Goal: Communication & Community: Answer question/provide support

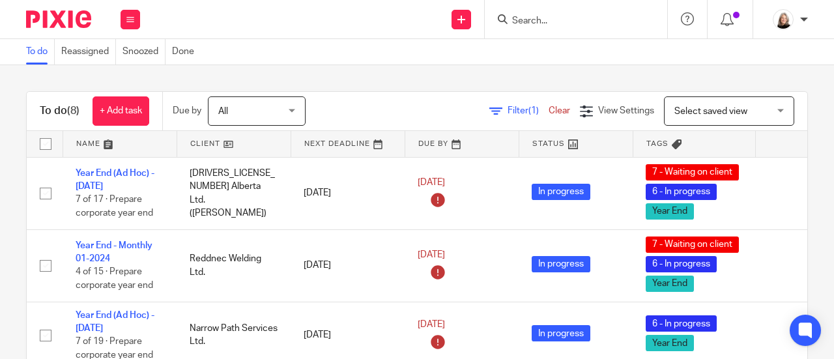
click at [595, 17] on input "Search" at bounding box center [569, 22] width 117 height 12
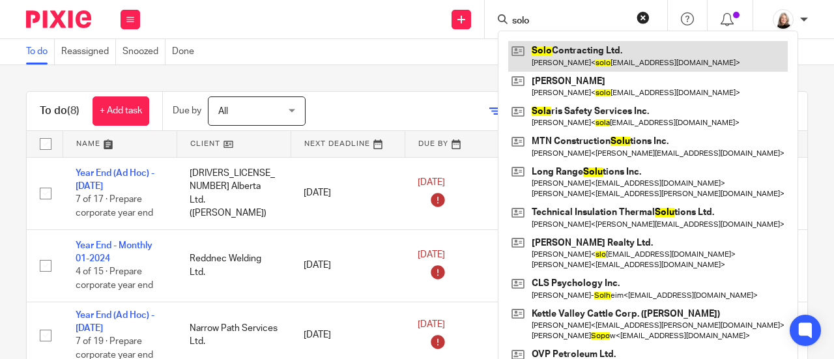
type input "solo"
click at [567, 58] on link at bounding box center [647, 56] width 279 height 30
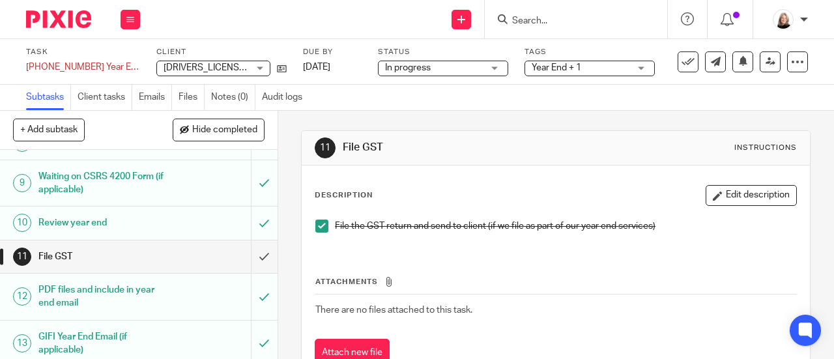
scroll to position [261, 0]
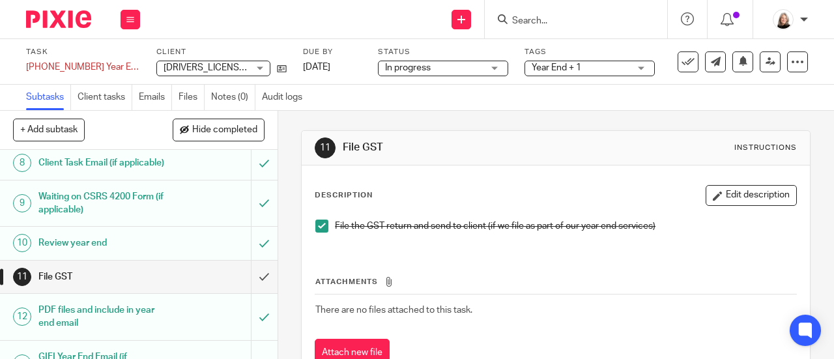
click at [107, 249] on h1 "Review year end" at bounding box center [104, 243] width 133 height 20
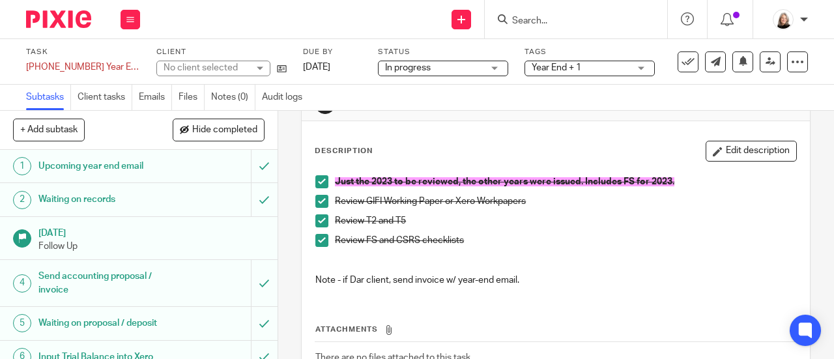
scroll to position [65, 0]
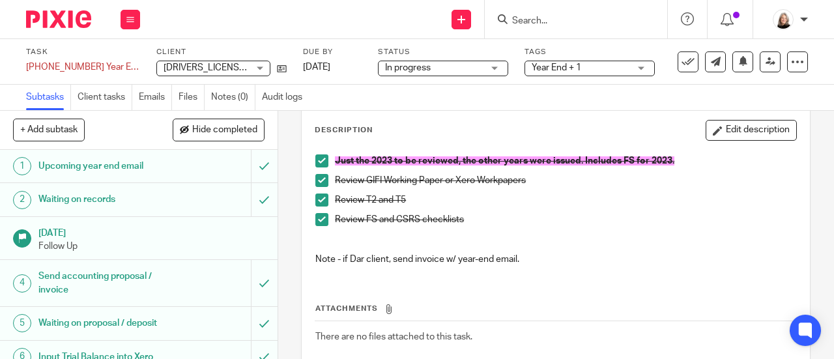
click at [317, 214] on span at bounding box center [321, 219] width 13 height 13
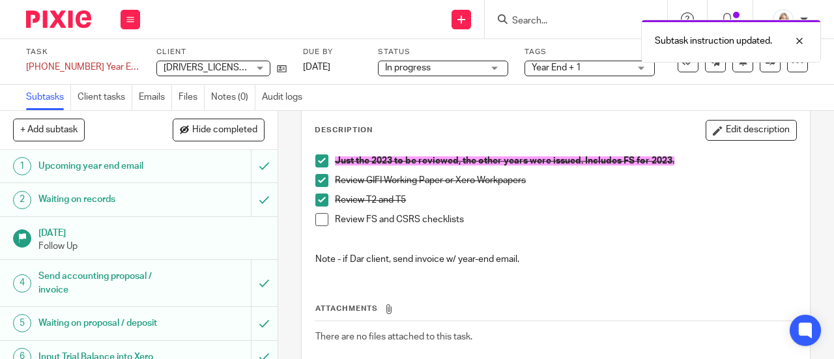
click at [318, 154] on span at bounding box center [321, 160] width 13 height 13
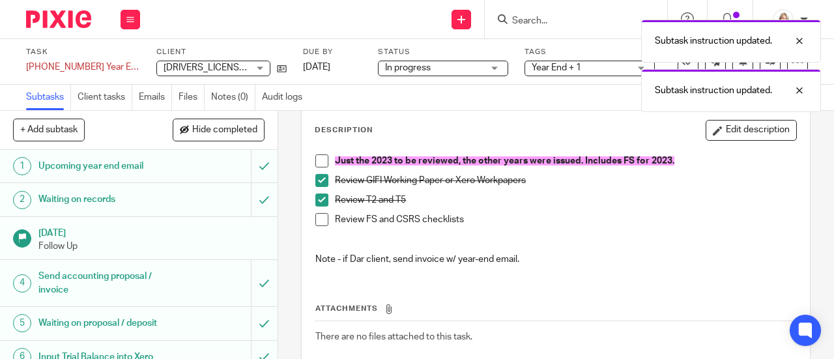
click at [320, 160] on span at bounding box center [321, 160] width 13 height 13
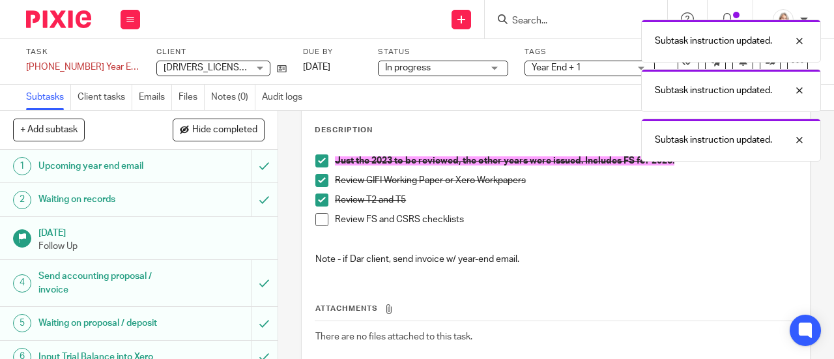
scroll to position [0, 0]
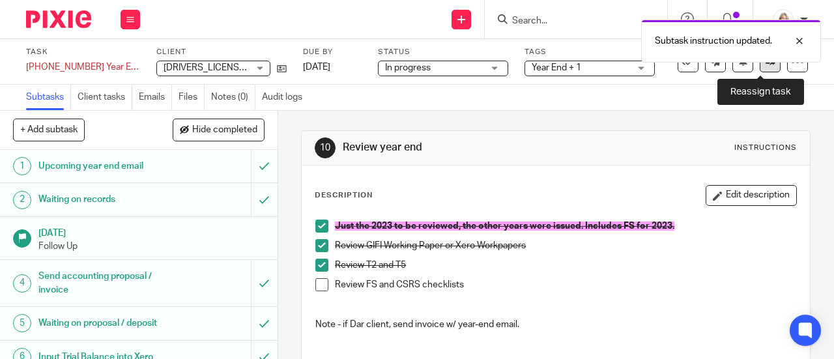
click at [760, 70] on link at bounding box center [770, 61] width 21 height 21
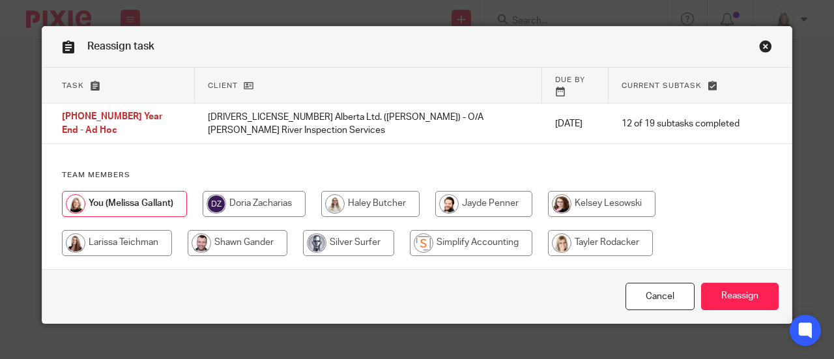
click at [251, 230] on input "radio" at bounding box center [238, 243] width 100 height 26
radio input "true"
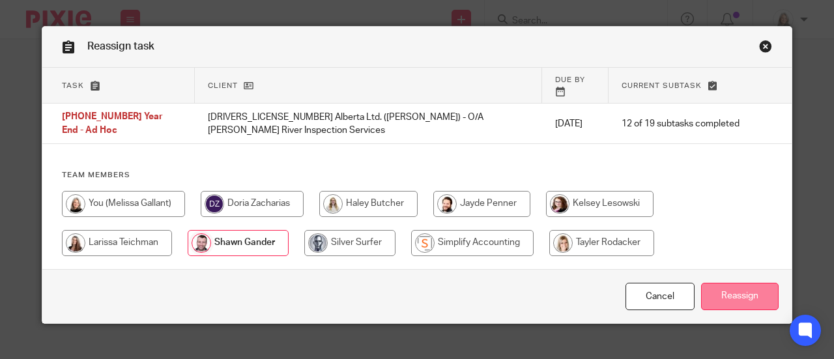
click at [728, 283] on input "Reassign" at bounding box center [740, 297] width 78 height 28
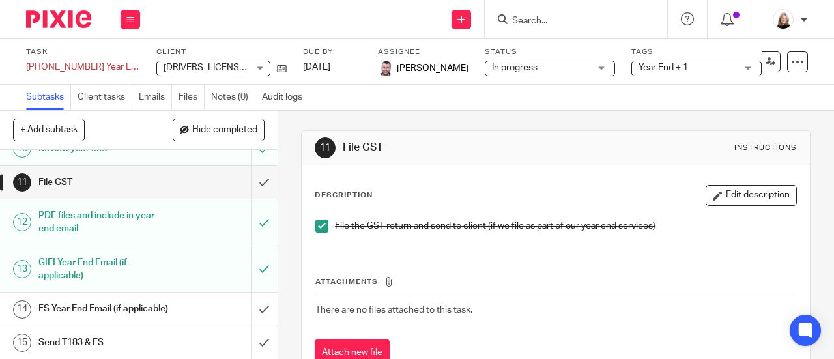
scroll to position [326, 0]
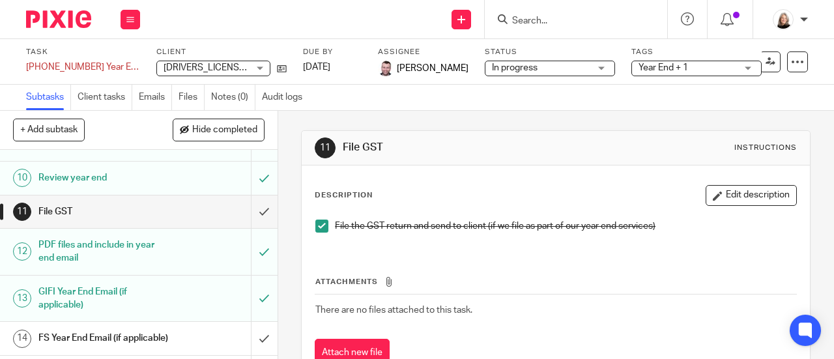
click at [128, 188] on h1 "Review year end" at bounding box center [104, 178] width 133 height 20
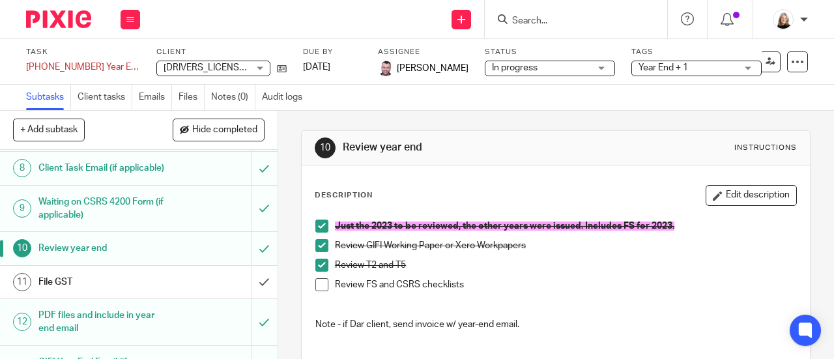
scroll to position [261, 0]
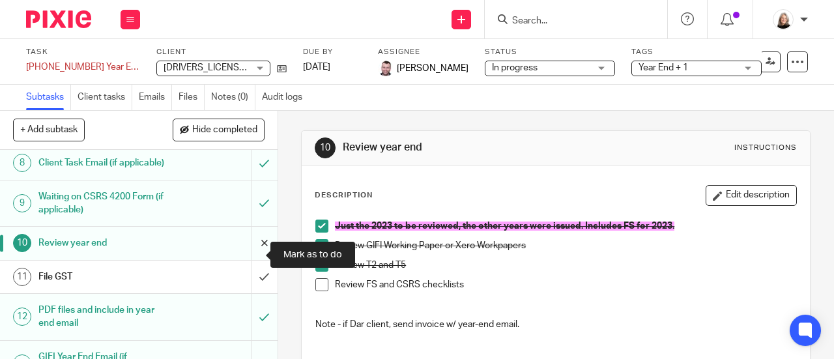
click at [254, 252] on input "submit" at bounding box center [139, 243] width 278 height 33
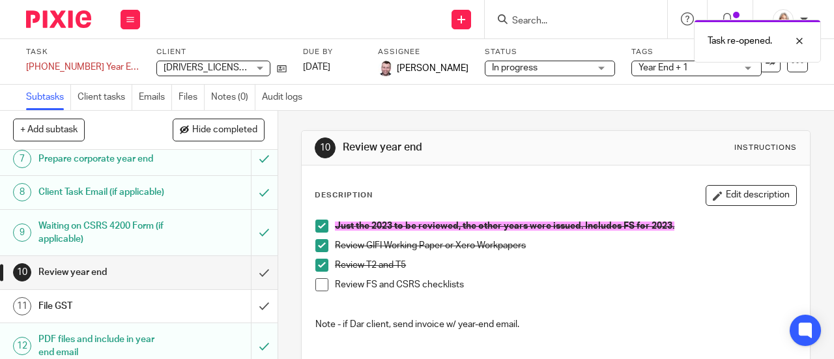
scroll to position [261, 0]
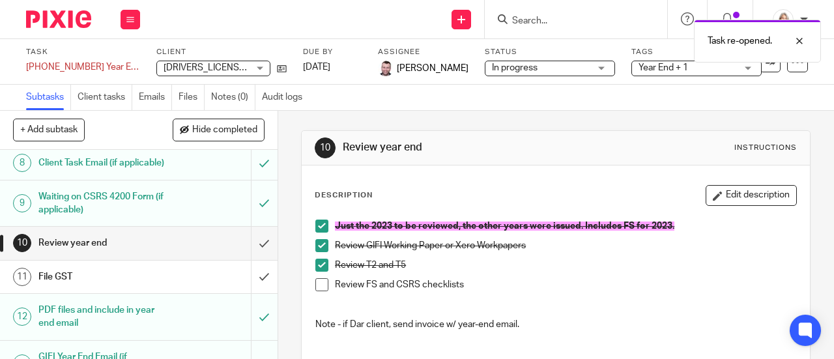
click at [121, 287] on h1 "File GST" at bounding box center [104, 277] width 133 height 20
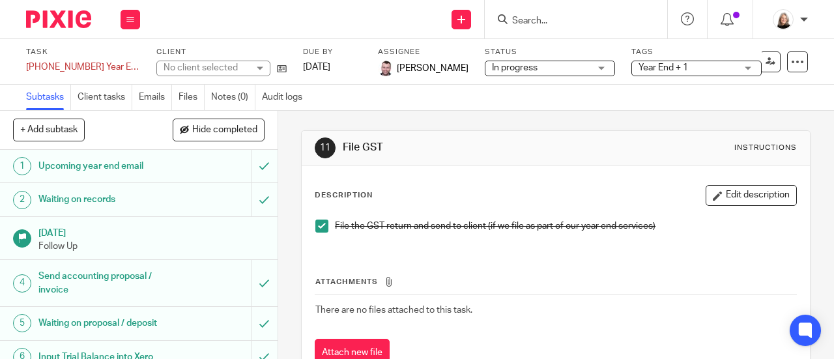
scroll to position [47, 0]
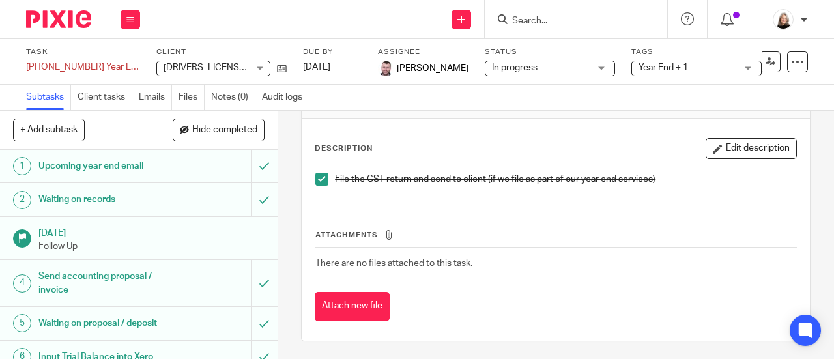
click at [316, 173] on span at bounding box center [321, 179] width 13 height 13
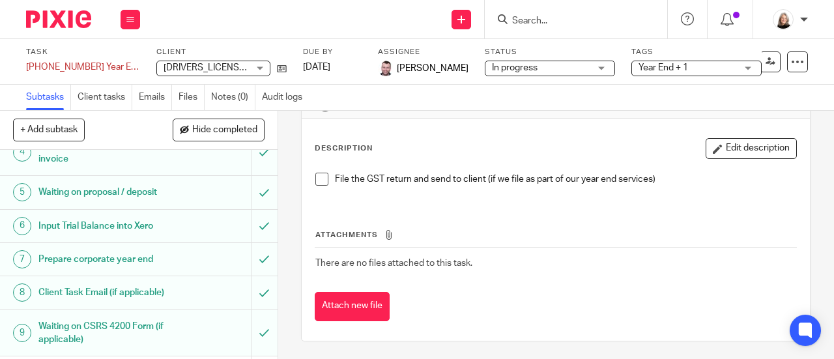
scroll to position [261, 0]
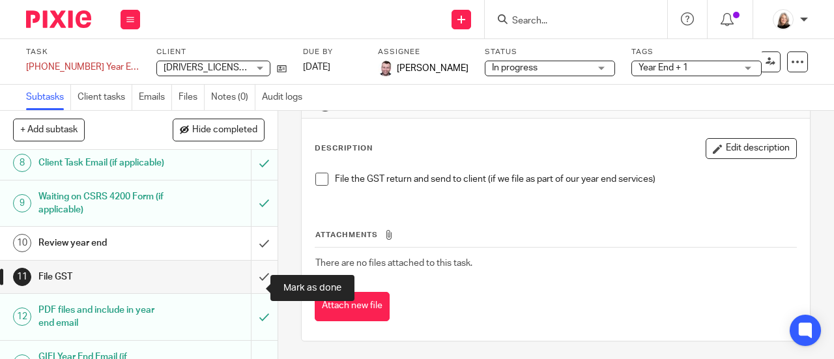
click at [246, 287] on input "submit" at bounding box center [139, 277] width 278 height 33
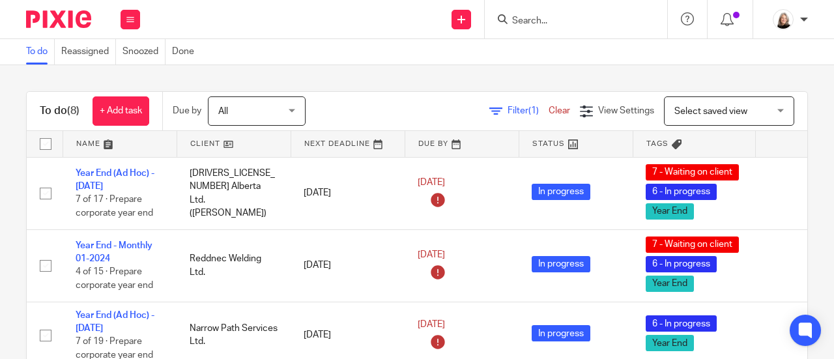
click at [612, 28] on div at bounding box center [576, 19] width 182 height 38
click at [611, 24] on input "Search" at bounding box center [569, 22] width 117 height 12
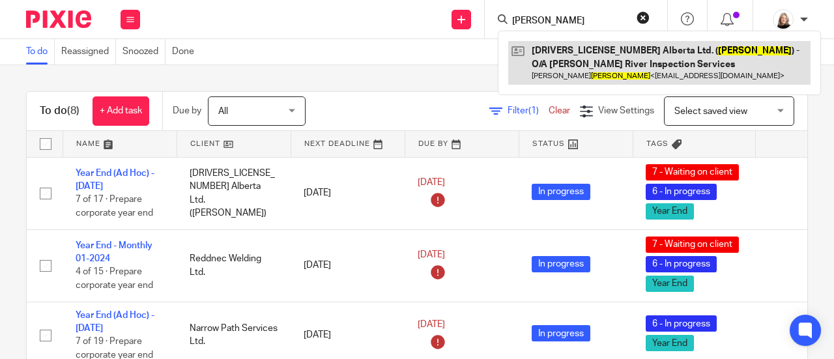
type input "appel"
click at [627, 57] on link at bounding box center [659, 63] width 302 height 44
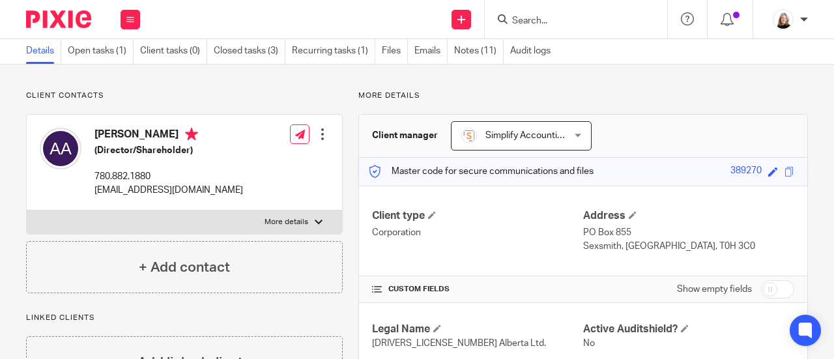
scroll to position [261, 0]
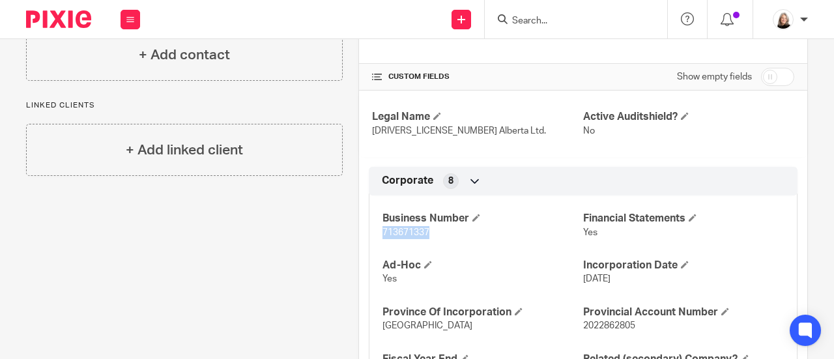
drag, startPoint x: 369, startPoint y: 231, endPoint x: 427, endPoint y: 235, distance: 58.1
click at [427, 235] on div "Business Number 713671337 Financial Statements Yes Ad-Hoc Yes Incorporation Dat…" at bounding box center [583, 291] width 429 height 210
copy span "713671337"
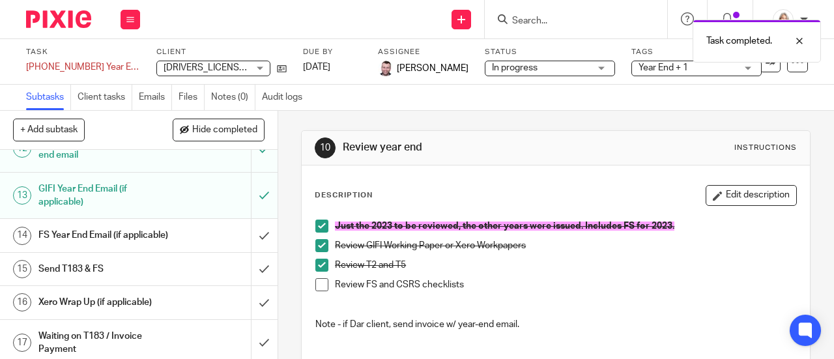
scroll to position [456, 0]
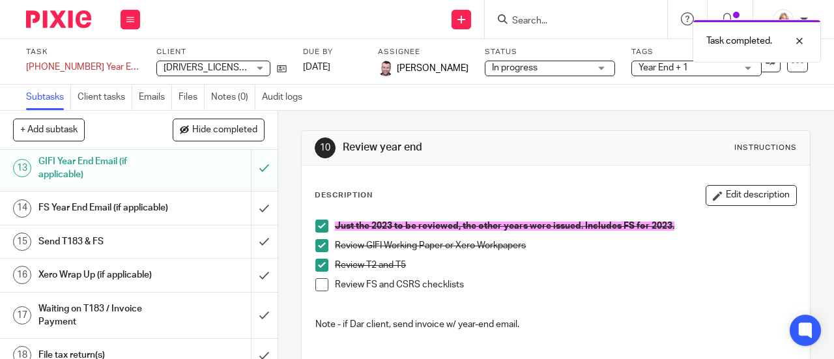
click at [165, 218] on div "FS Year End Email (if applicable)" at bounding box center [137, 208] width 199 height 20
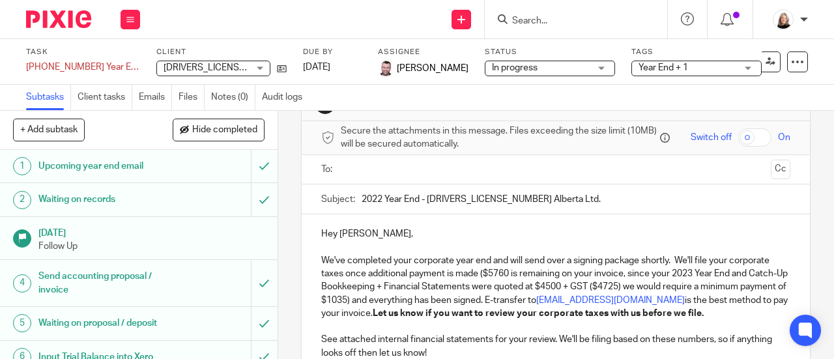
scroll to position [65, 0]
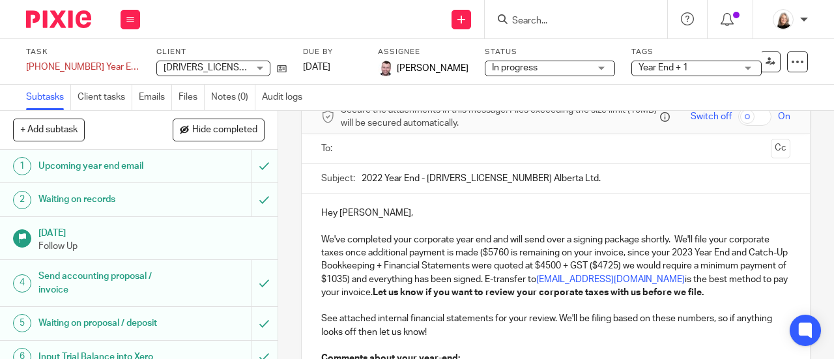
click at [378, 180] on input "2022 Year End - [DRIVERS_LICENSE_NUMBER] Alberta Ltd." at bounding box center [576, 178] width 429 height 29
type input "2023 Year End - [DRIVERS_LICENSE_NUMBER] Alberta Ltd."
click at [478, 265] on p "We've completed your corporate year end and will send over a signing package sh…" at bounding box center [555, 266] width 469 height 66
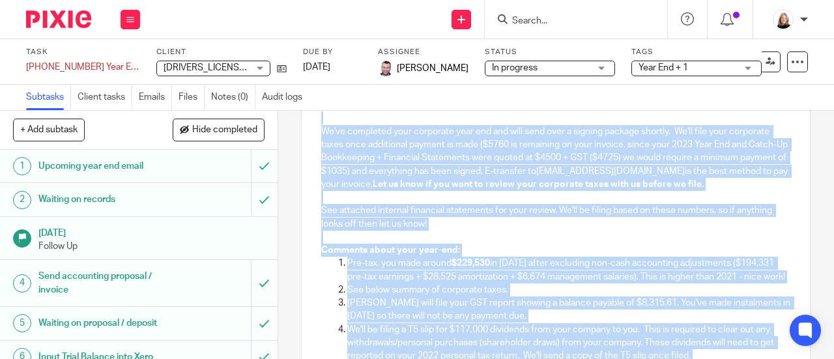
scroll to position [167, 0]
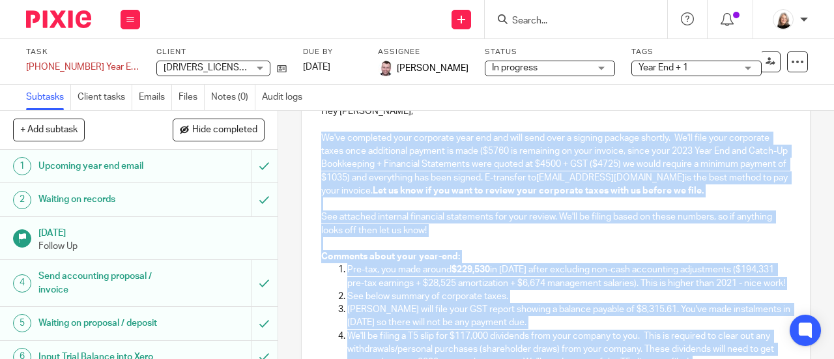
drag, startPoint x: 397, startPoint y: 237, endPoint x: 302, endPoint y: 143, distance: 134.0
click at [302, 143] on div "Hey [PERSON_NAME], We've completed your corporate year end and will send over a…" at bounding box center [556, 321] width 508 height 459
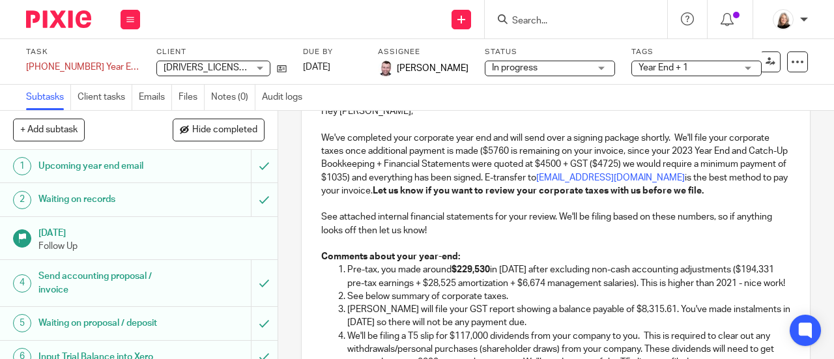
scroll to position [868, 0]
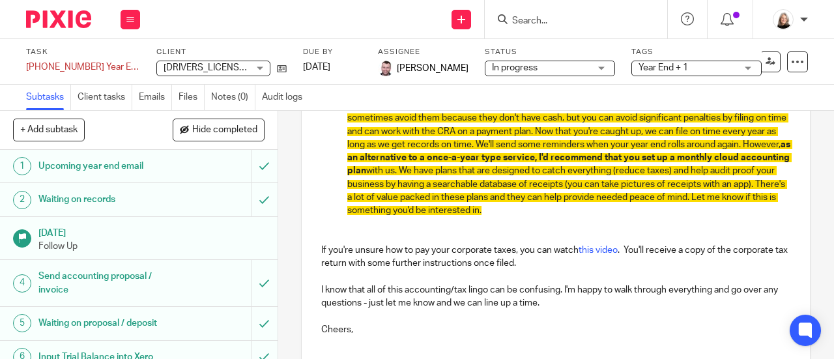
drag, startPoint x: 693, startPoint y: 235, endPoint x: 335, endPoint y: 119, distance: 376.2
click at [347, 119] on li "FOR CATCHUP CLIENTS OR LATE FILED RETURNS: The CRA will assess additional late …" at bounding box center [568, 151] width 443 height 132
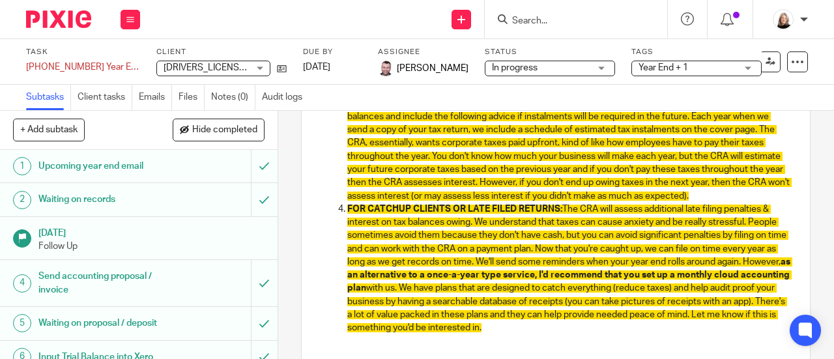
scroll to position [730, 0]
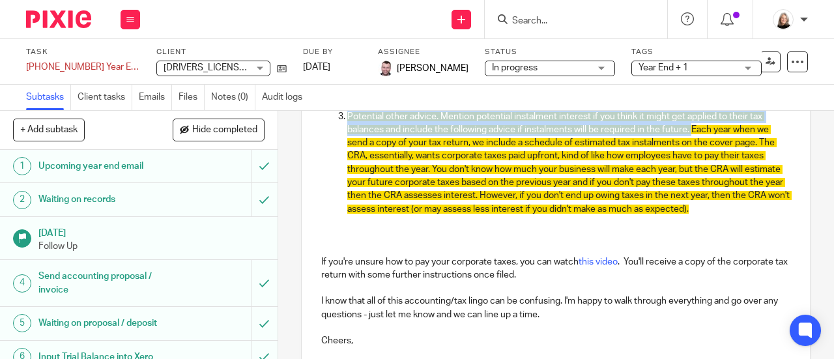
drag, startPoint x: 688, startPoint y: 144, endPoint x: 337, endPoint y: 136, distance: 350.6
click at [347, 136] on li "Potential other advice. Mention potential instalment interest if you think it m…" at bounding box center [568, 169] width 443 height 119
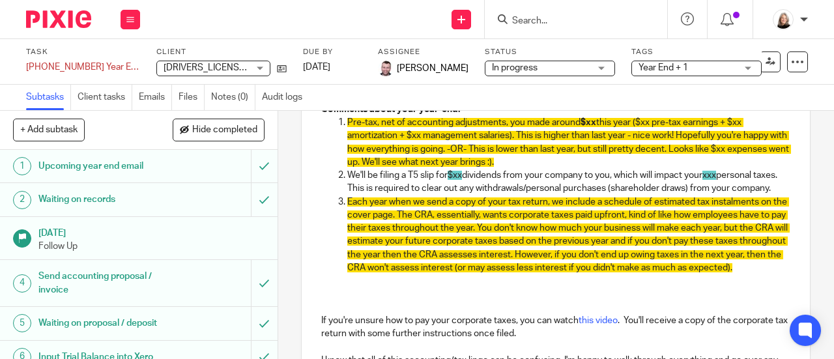
scroll to position [664, 0]
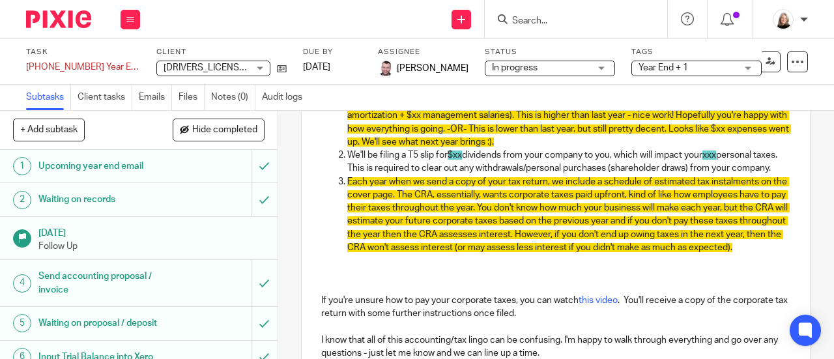
click at [395, 281] on p at bounding box center [555, 274] width 469 height 13
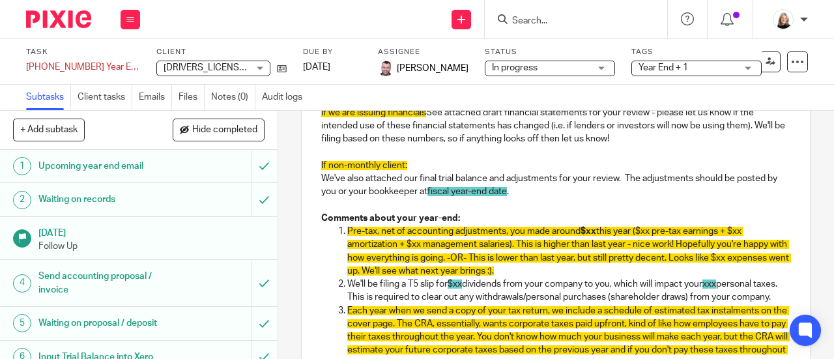
scroll to position [534, 0]
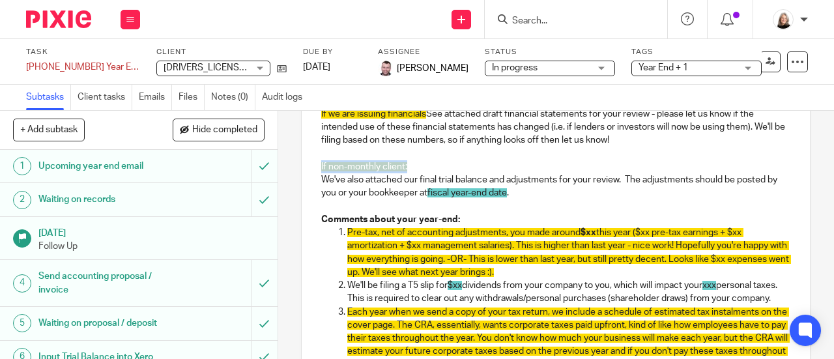
drag, startPoint x: 418, startPoint y: 169, endPoint x: 301, endPoint y: 166, distance: 117.3
click at [302, 166] on div "Hey [PERSON_NAME], Hey [PERSON_NAME], We've completed your corporate year end a…" at bounding box center [556, 111] width 508 height 775
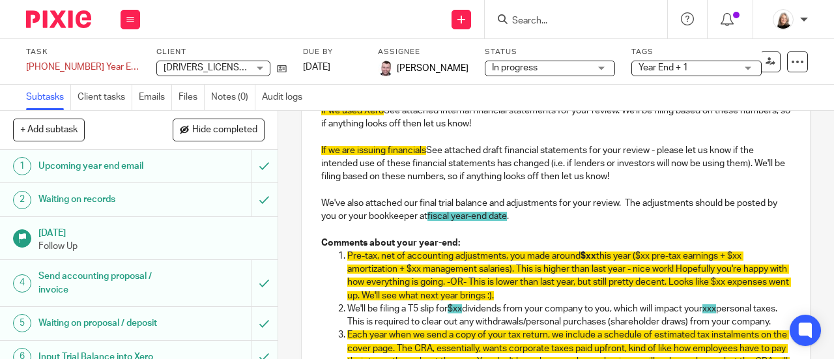
scroll to position [469, 0]
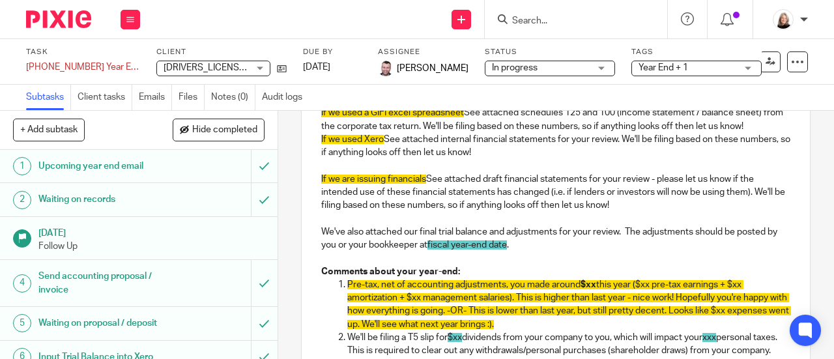
drag, startPoint x: 426, startPoint y: 183, endPoint x: 315, endPoint y: 121, distance: 127.2
click at [315, 121] on div "Hey [PERSON_NAME], Hey [PERSON_NAME], We've completed your corporate year end a…" at bounding box center [556, 171] width 508 height 762
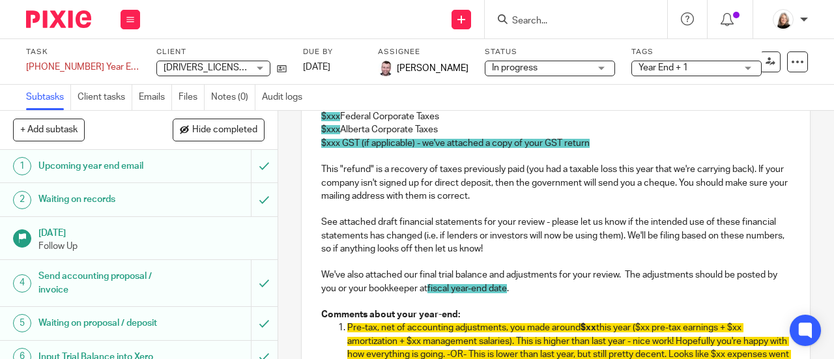
scroll to position [339, 0]
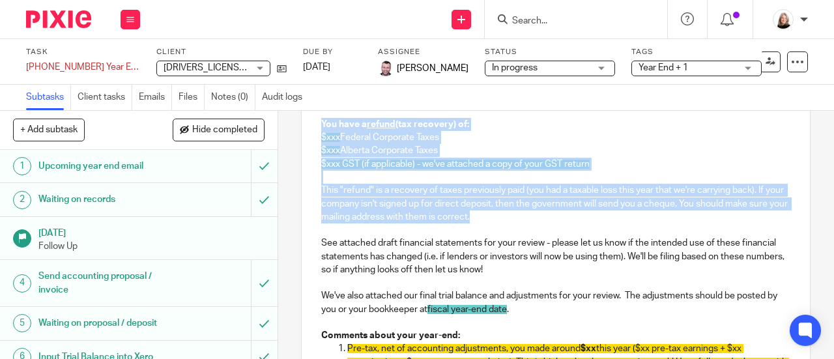
drag, startPoint x: 538, startPoint y: 216, endPoint x: 317, endPoint y: 130, distance: 237.6
click at [317, 130] on div "Hey [PERSON_NAME], Hey [PERSON_NAME], We've completed your corporate year end a…" at bounding box center [556, 268] width 508 height 696
click at [426, 178] on p at bounding box center [555, 177] width 469 height 13
drag, startPoint x: 534, startPoint y: 223, endPoint x: 304, endPoint y: 130, distance: 248.7
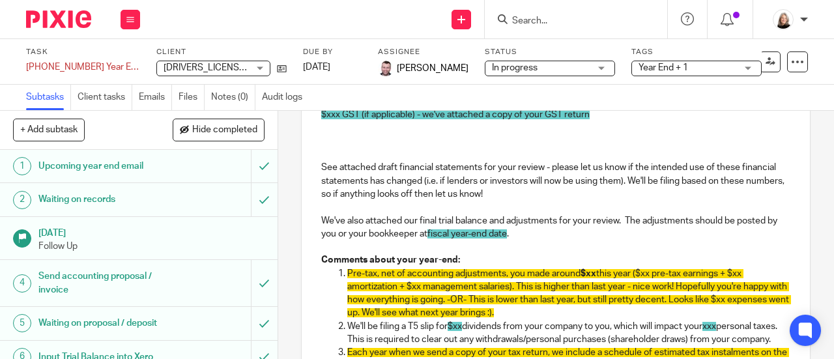
scroll to position [274, 0]
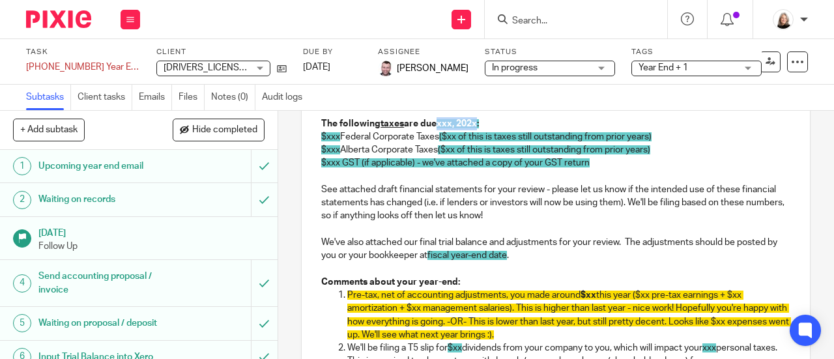
drag, startPoint x: 439, startPoint y: 124, endPoint x: 476, endPoint y: 126, distance: 36.5
click at [476, 126] on span "xxx, 202x:" at bounding box center [457, 123] width 42 height 9
click at [336, 141] on span "$xxx" at bounding box center [330, 136] width 19 height 9
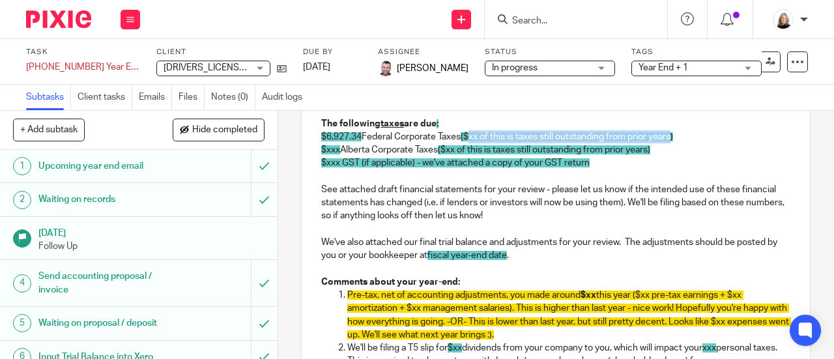
drag, startPoint x: 472, startPoint y: 137, endPoint x: 676, endPoint y: 143, distance: 204.6
click at [673, 141] on span "($xx of this is taxes still outstanding from prior years)" at bounding box center [567, 136] width 212 height 9
click at [370, 163] on span "$xxx GST (if applicable) - we've attached a copy of your GST return" at bounding box center [455, 162] width 268 height 9
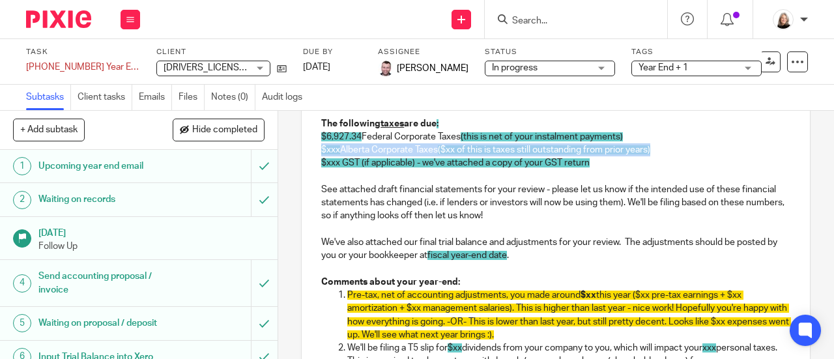
drag, startPoint x: 662, startPoint y: 152, endPoint x: 317, endPoint y: 145, distance: 344.7
click at [315, 148] on div "Hey Ashley, Hey Jeremy, We've completed your corporate year end and will send y…" at bounding box center [556, 273] width 508 height 577
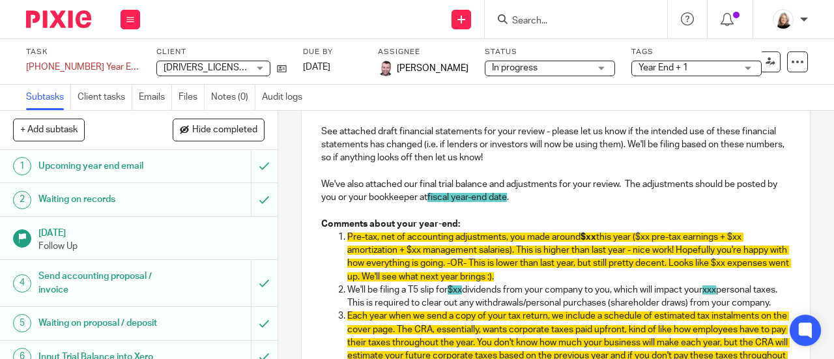
scroll to position [339, 0]
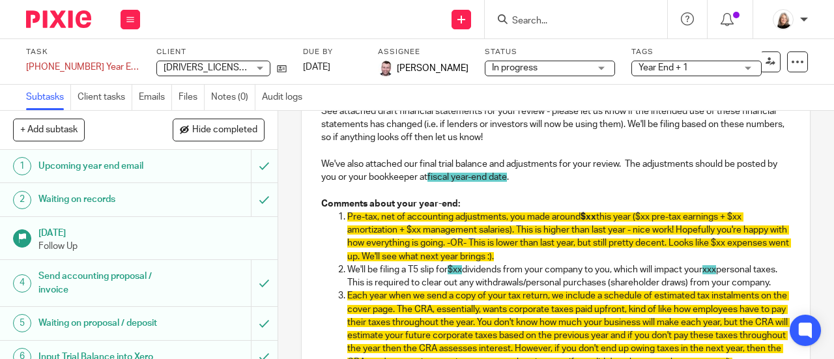
click at [477, 290] on p "We'll be filing a T5 slip for $xx dividends from your company to you, which wil…" at bounding box center [568, 276] width 443 height 27
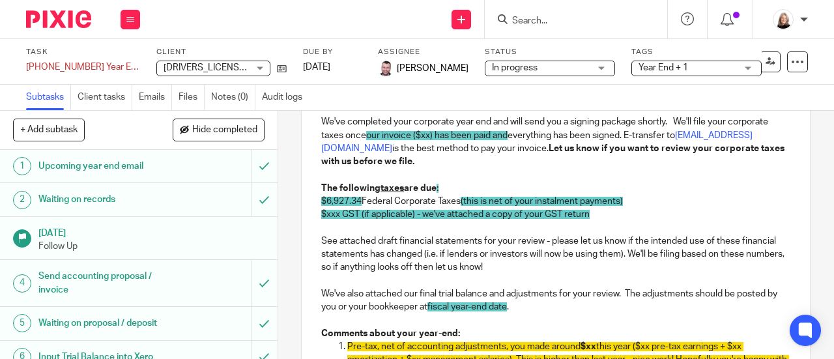
scroll to position [208, 0]
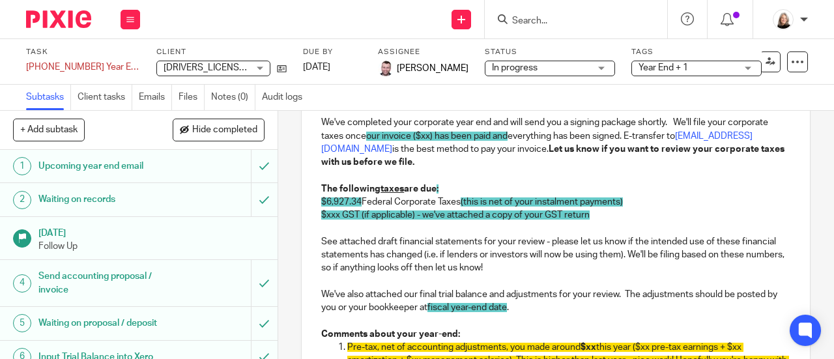
click at [644, 208] on p "$6,927.34 Federal Corporate Taxes (this is net of your instalment payments)" at bounding box center [555, 201] width 469 height 13
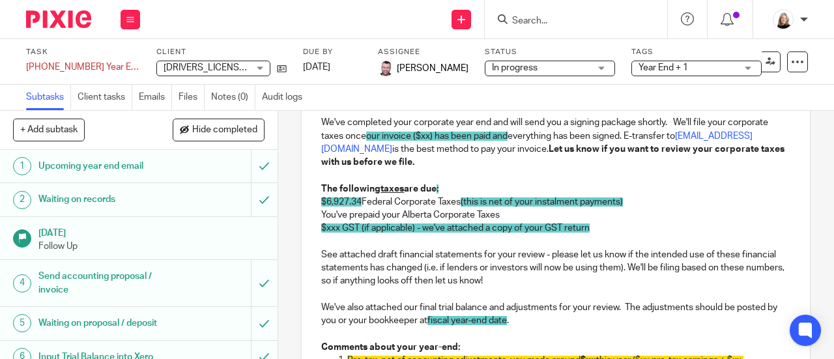
click at [644, 208] on p "$6,927.34 Federal Corporate Taxes (this is net of your instalment payments)" at bounding box center [555, 201] width 469 height 13
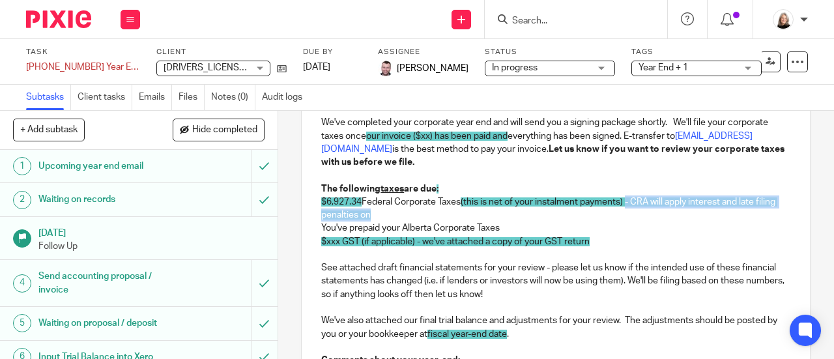
drag, startPoint x: 416, startPoint y: 217, endPoint x: 628, endPoint y: 209, distance: 212.5
click at [628, 209] on p "$6,927.34 Federal Corporate Taxes (this is net of your instalment payments) - C…" at bounding box center [555, 208] width 469 height 27
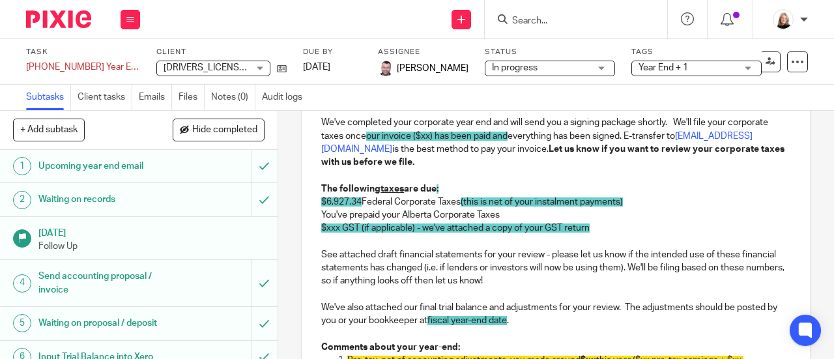
click at [601, 234] on p "$xxx GST (if applicable) - we've attached a copy of your GST return" at bounding box center [555, 227] width 469 height 13
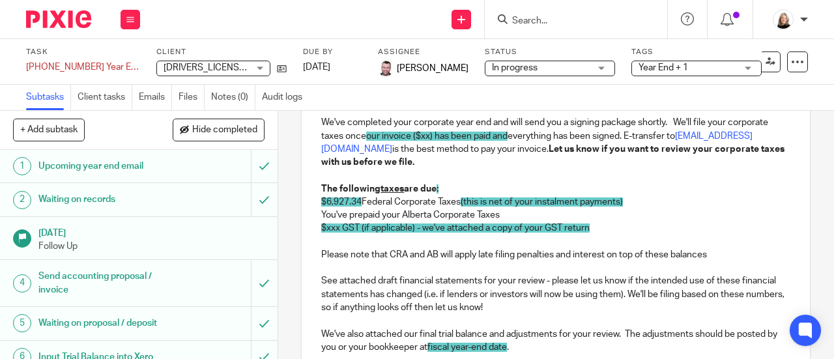
click at [519, 213] on p "You've prepaid your Alberta Corporate Taxes" at bounding box center [555, 214] width 469 height 13
click at [498, 274] on p at bounding box center [555, 267] width 469 height 13
drag, startPoint x: 405, startPoint y: 259, endPoint x: 438, endPoint y: 263, distance: 33.5
click at [438, 261] on p "Please note that CRA and AB will apply late filing penalties and interest on to…" at bounding box center [555, 254] width 469 height 13
click at [603, 257] on p "Please note that CRA will apply late filing penalties and interest on top of th…" at bounding box center [555, 254] width 469 height 13
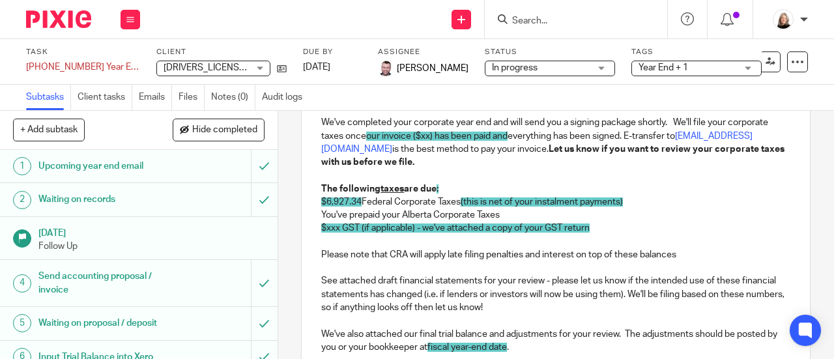
click at [345, 221] on p "You've prepaid your Alberta Corporate Taxes" at bounding box center [555, 214] width 469 height 13
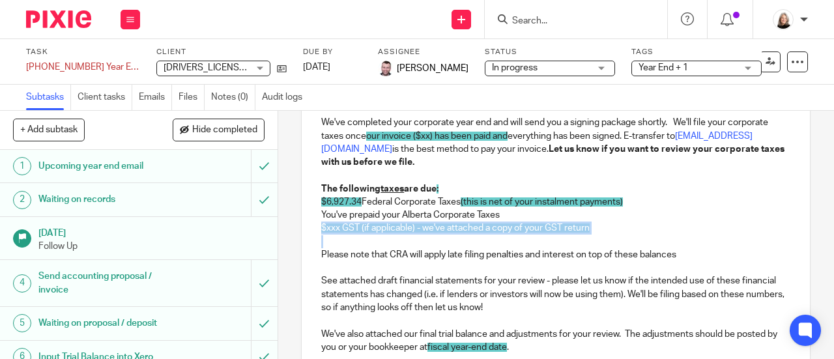
drag, startPoint x: 316, startPoint y: 233, endPoint x: 401, endPoint y: 242, distance: 85.1
click at [401, 242] on div "Hey Ashley, Hey Jeremy, We've completed your corporate year end and will send y…" at bounding box center [556, 352] width 508 height 604
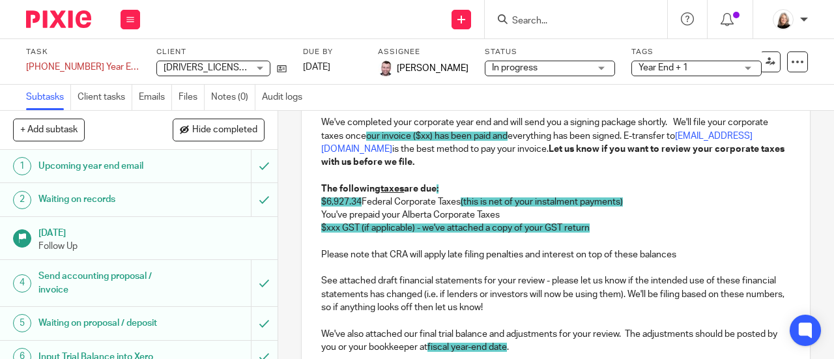
click at [332, 255] on p "Please note that CRA will apply late filing penalties and interest on top of th…" at bounding box center [555, 254] width 469 height 13
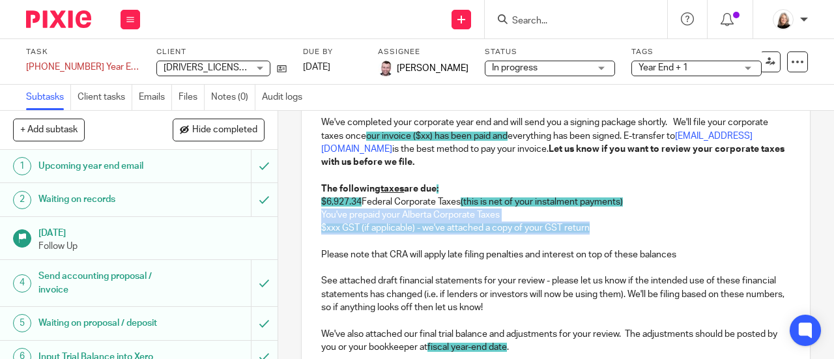
drag, startPoint x: 317, startPoint y: 217, endPoint x: 595, endPoint y: 235, distance: 279.4
click at [595, 235] on div "Hey Ashley, Hey Jeremy, We've completed your corporate year end and will send y…" at bounding box center [556, 352] width 508 height 604
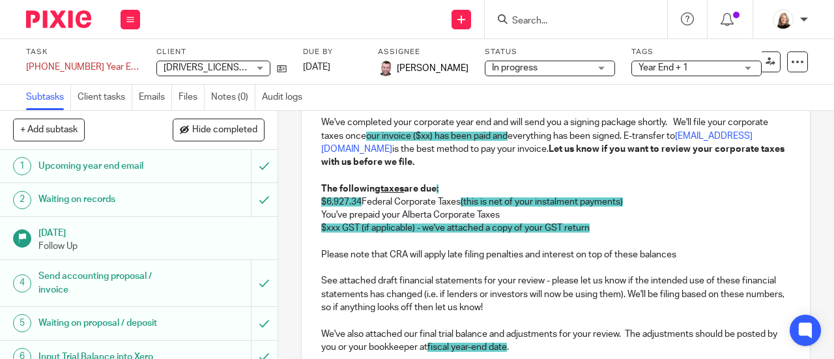
click at [595, 244] on p at bounding box center [555, 241] width 469 height 13
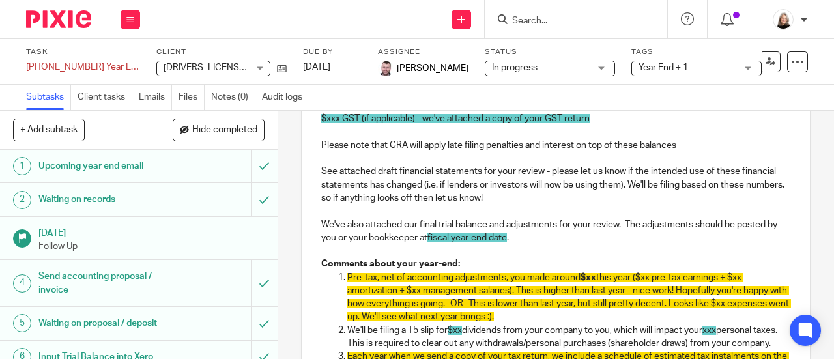
scroll to position [339, 0]
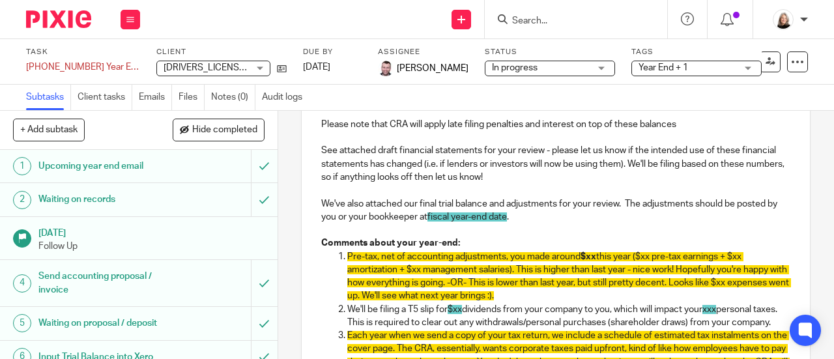
click at [469, 330] on p "We'll be filing a T5 slip for $xx dividends from your company to you, which wil…" at bounding box center [568, 316] width 443 height 27
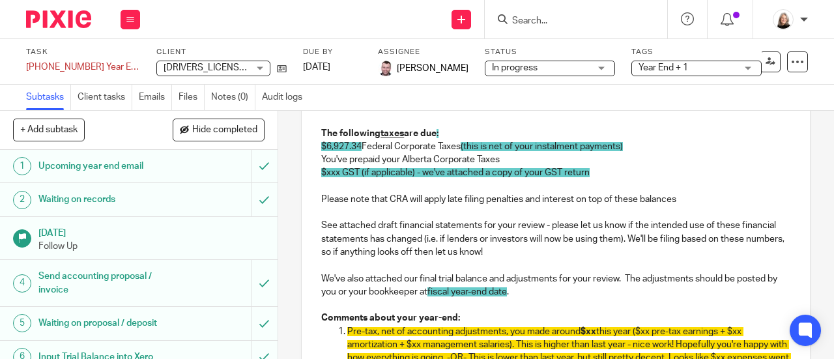
scroll to position [208, 0]
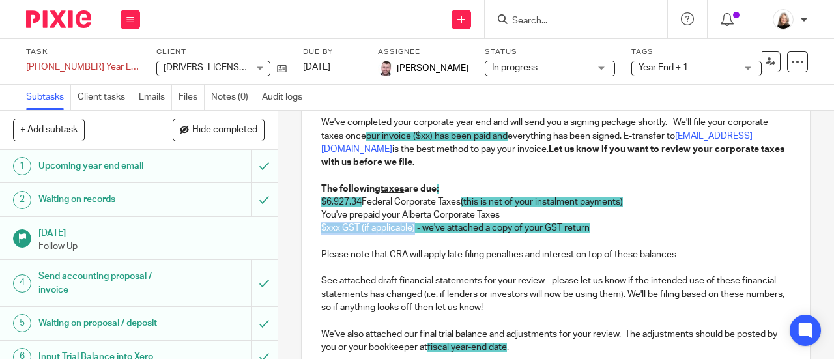
drag, startPoint x: 315, startPoint y: 230, endPoint x: 412, endPoint y: 237, distance: 96.7
click at [412, 237] on div "Hey Ashley, Hey Jeremy, We've completed your corporate year end and will send y…" at bounding box center [556, 352] width 508 height 604
click at [603, 233] on p "You've prepaid your GST - we've attached a copy of your GST return" at bounding box center [555, 227] width 469 height 13
click at [451, 221] on p "You've prepaid your Alberta Corporate Taxes" at bounding box center [555, 214] width 469 height 13
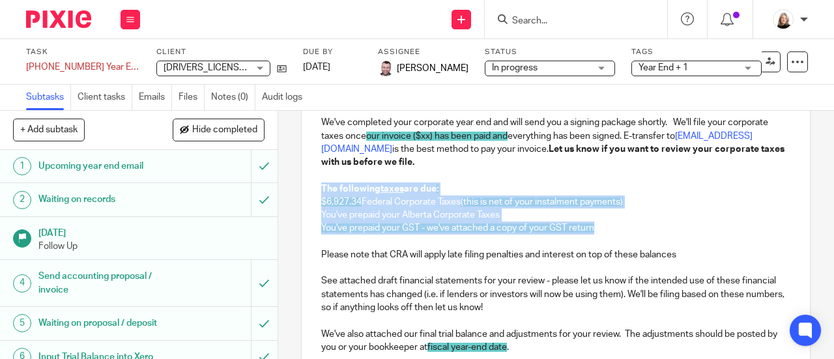
drag, startPoint x: 603, startPoint y: 236, endPoint x: 300, endPoint y: 192, distance: 306.7
click at [302, 192] on div "Hey Ashley, Hey Jeremy, We've completed your corporate year end and will send y…" at bounding box center [556, 352] width 508 height 604
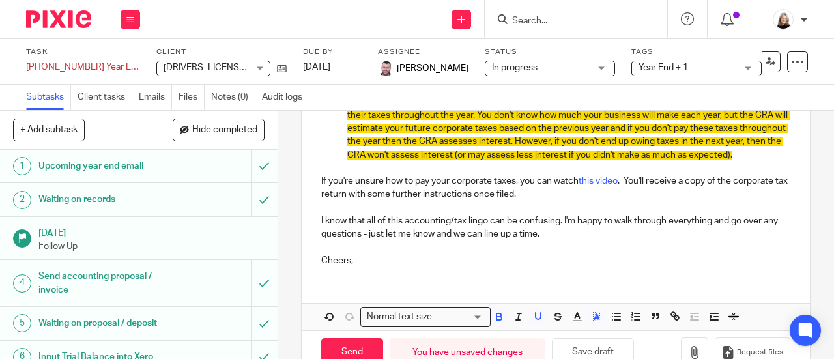
scroll to position [649, 0]
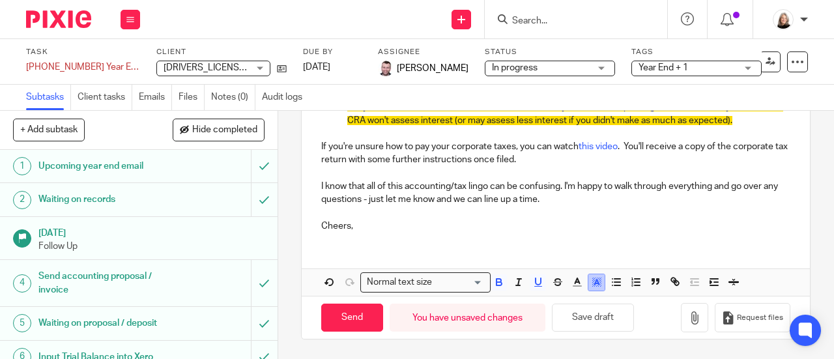
click at [596, 290] on button "button" at bounding box center [596, 282] width 16 height 16
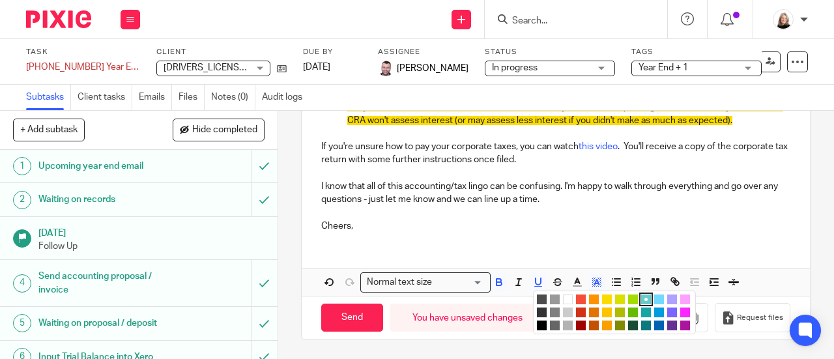
click at [563, 299] on li "color:#FFFFFF" at bounding box center [568, 299] width 10 height 10
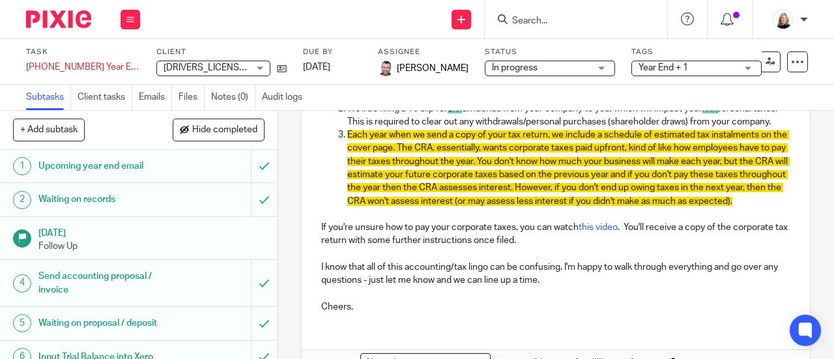
scroll to position [453, 0]
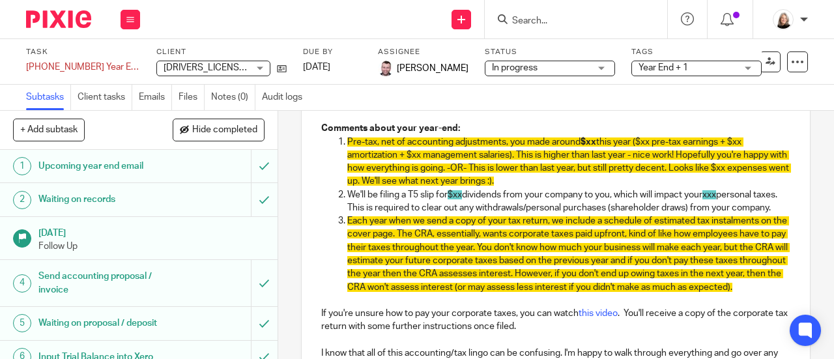
click at [476, 215] on p "We'll be filing a T5 slip for $xx dividends from your company to you, which wil…" at bounding box center [568, 201] width 443 height 27
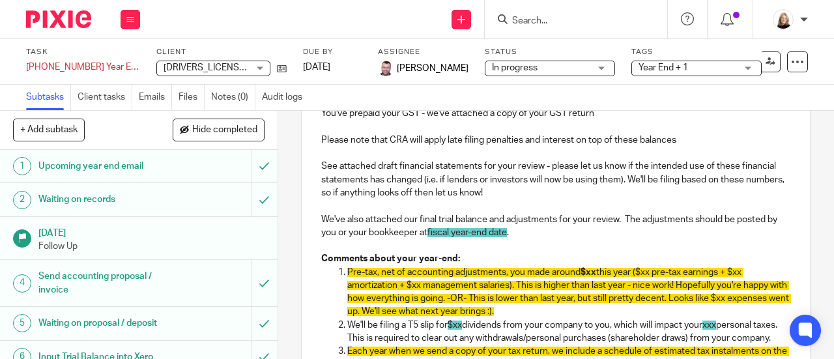
click at [512, 245] on p at bounding box center [555, 245] width 469 height 13
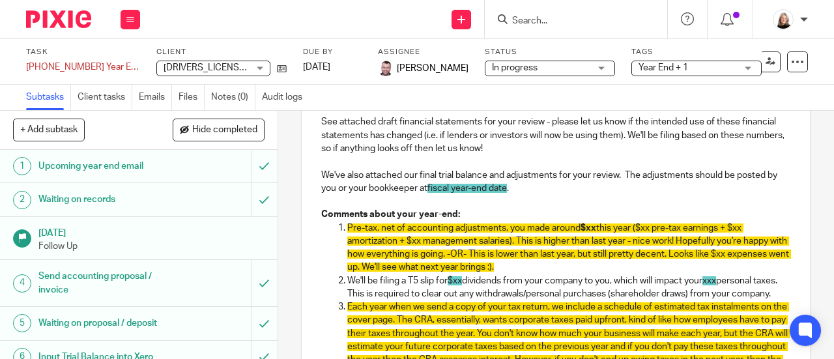
scroll to position [388, 0]
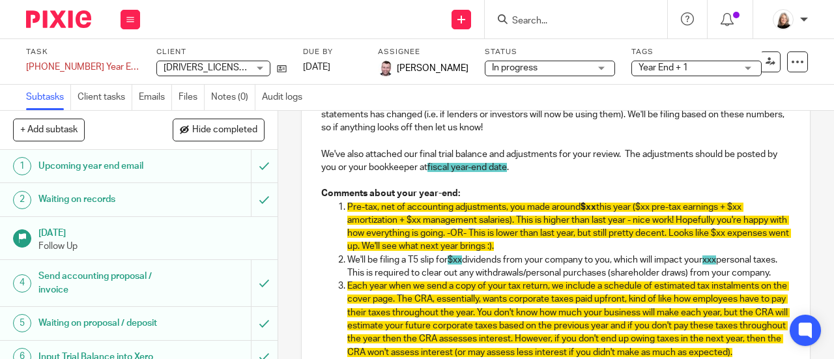
click at [421, 172] on p "We've also attached our final trial balance and adjustments for your review. Th…" at bounding box center [555, 161] width 469 height 27
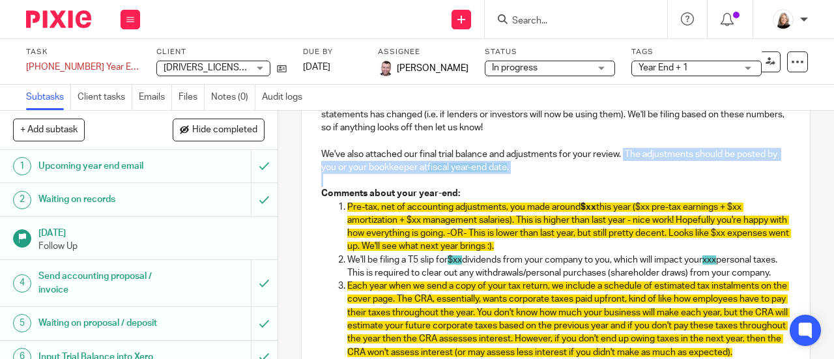
drag, startPoint x: 528, startPoint y: 178, endPoint x: 621, endPoint y: 159, distance: 95.0
click at [621, 159] on div "Hey Ashley, Hey Jeremy, We've completed your corporate year end and will send y…" at bounding box center [556, 172] width 508 height 604
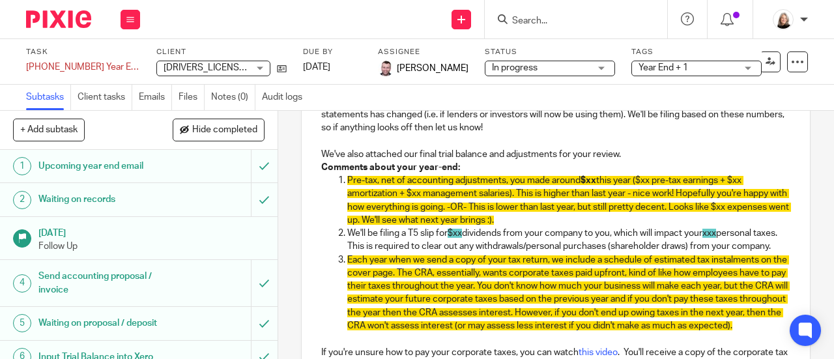
click at [315, 158] on div "Hey Ashley, Hey Jeremy, We've completed your corporate year end and will send y…" at bounding box center [556, 158] width 508 height 577
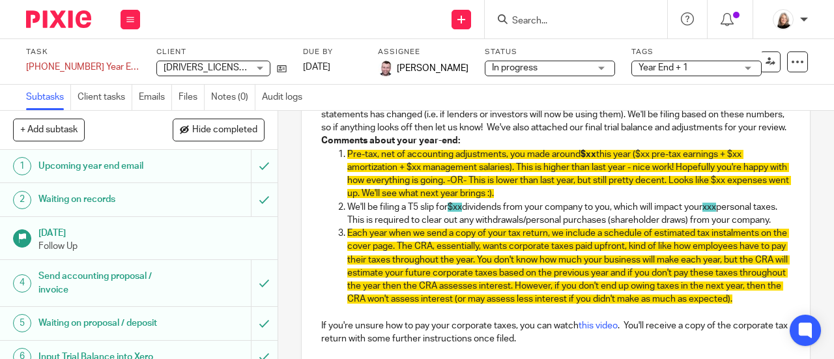
click at [459, 134] on p "See attached draft financial statements for your review - please let us know if…" at bounding box center [555, 114] width 469 height 40
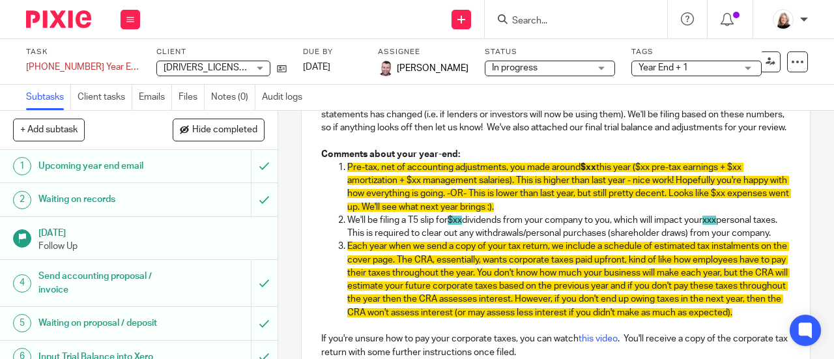
scroll to position [453, 0]
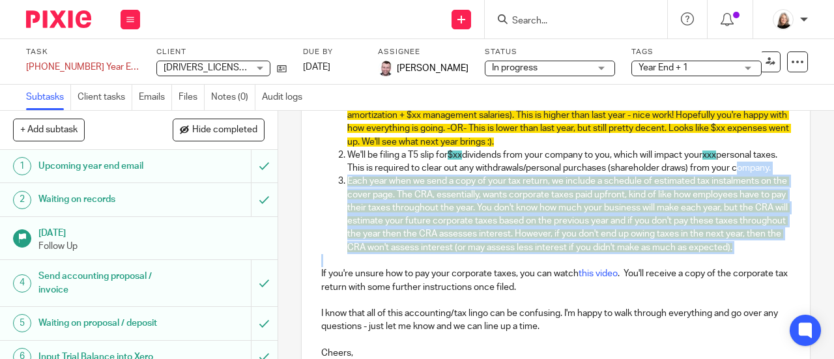
drag, startPoint x: 483, startPoint y: 302, endPoint x: 345, endPoint y: 201, distance: 170.7
click at [342, 203] on div "Hey Ashley, Hey Jeremy, We've completed your corporate year end and will send y…" at bounding box center [556, 87] width 508 height 564
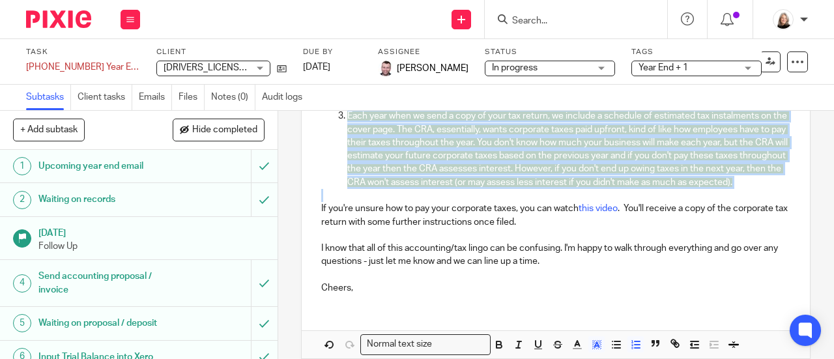
scroll to position [623, 0]
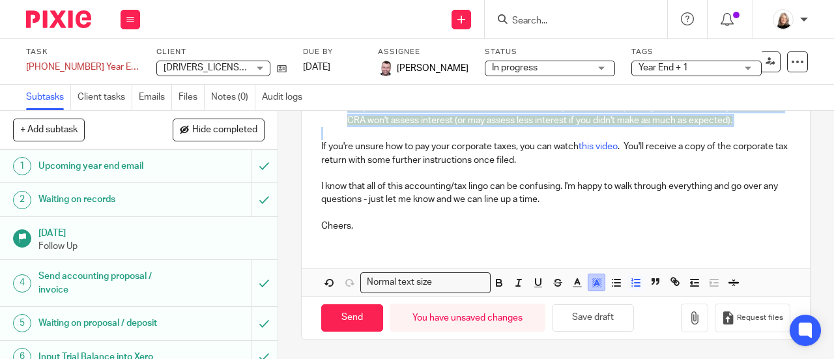
click at [595, 278] on icon "button" at bounding box center [597, 283] width 12 height 12
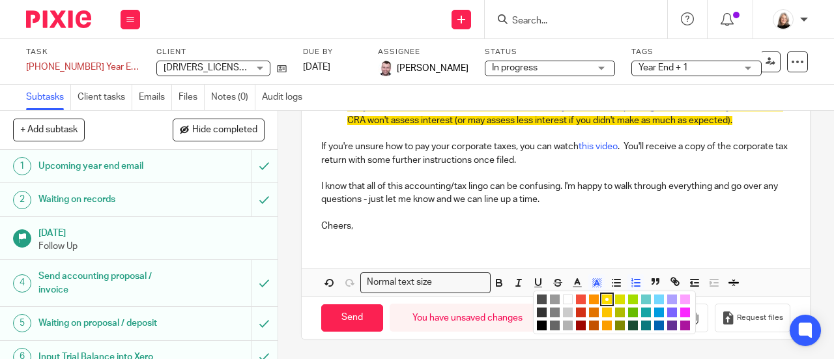
click at [563, 297] on li "color:#FFFFFF" at bounding box center [568, 299] width 10 height 10
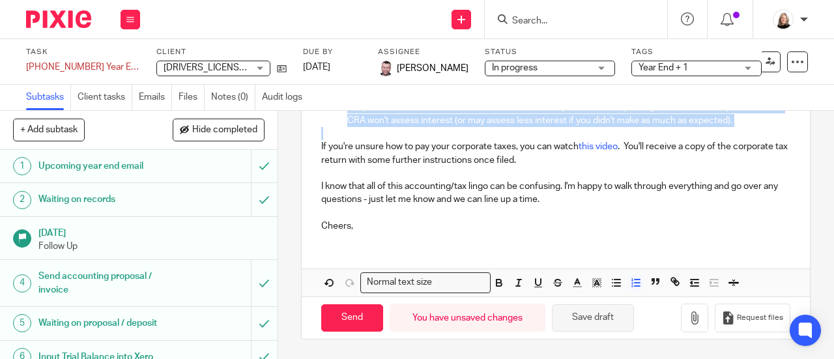
click at [582, 320] on button "Save draft" at bounding box center [593, 318] width 82 height 28
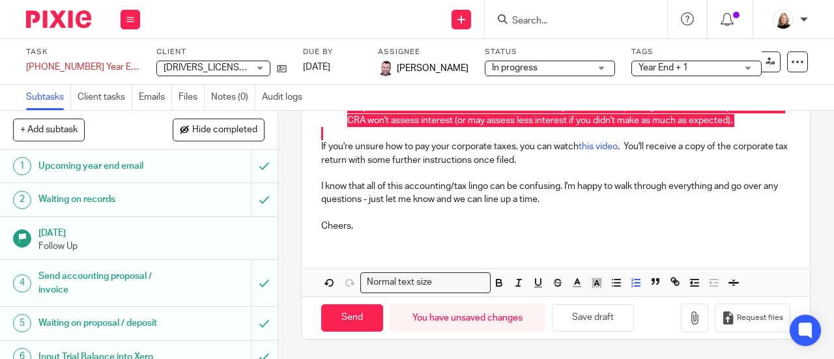
scroll to position [558, 0]
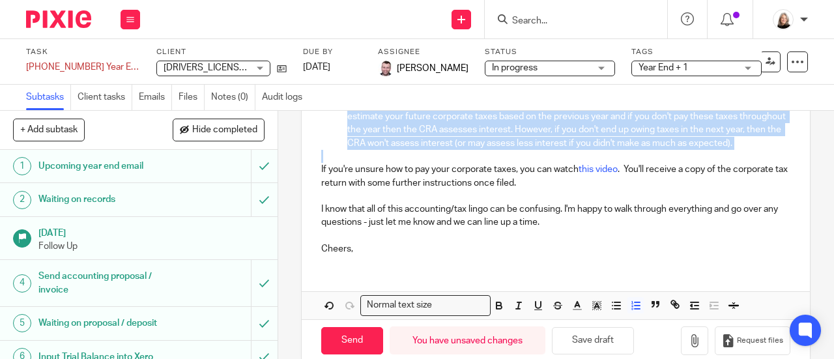
click at [444, 150] on p "Each year when we send a copy of your tax return, we include a schedule of esti…" at bounding box center [568, 109] width 443 height 79
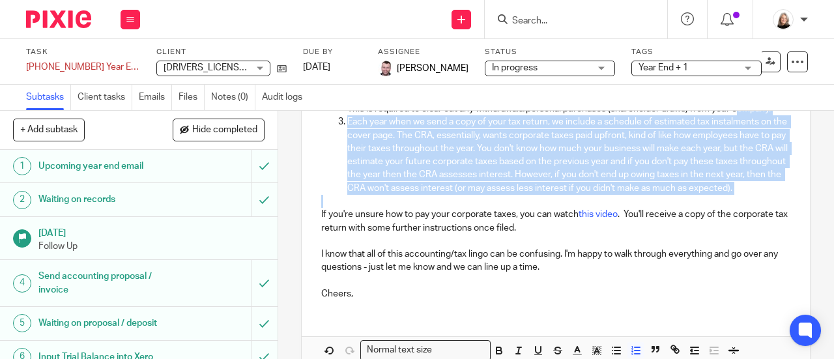
scroll to position [492, 0]
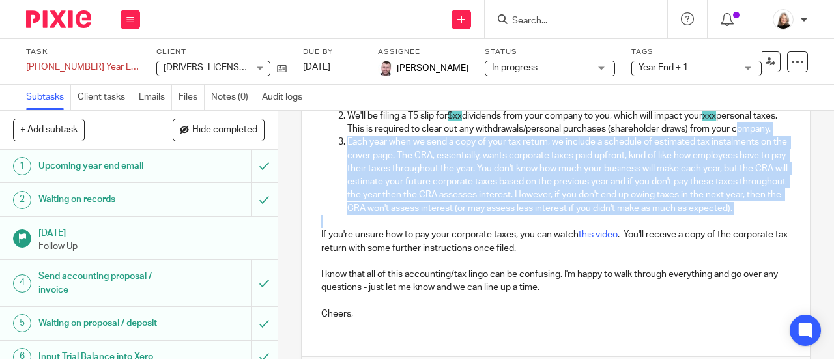
click at [482, 184] on p "Each year when we send a copy of your tax return, we include a schedule of esti…" at bounding box center [568, 174] width 443 height 79
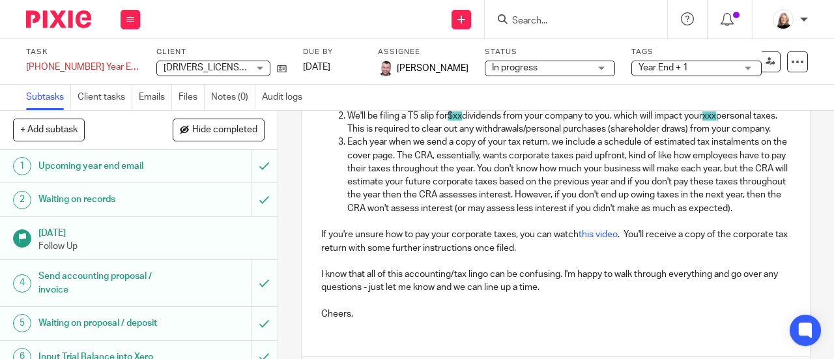
click at [462, 121] on span "$xx" at bounding box center [455, 115] width 14 height 9
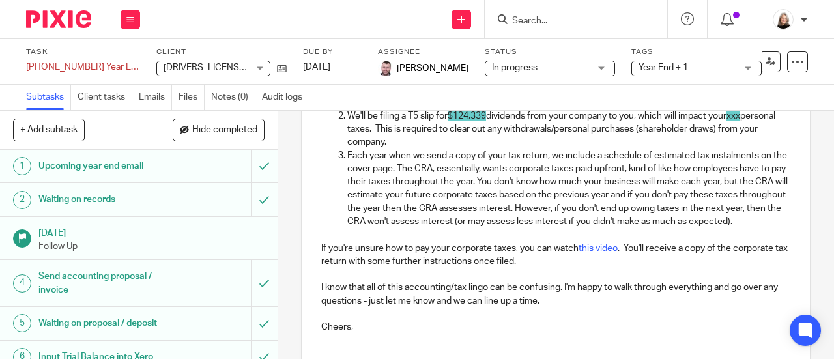
click at [740, 121] on span "xxx" at bounding box center [733, 115] width 14 height 9
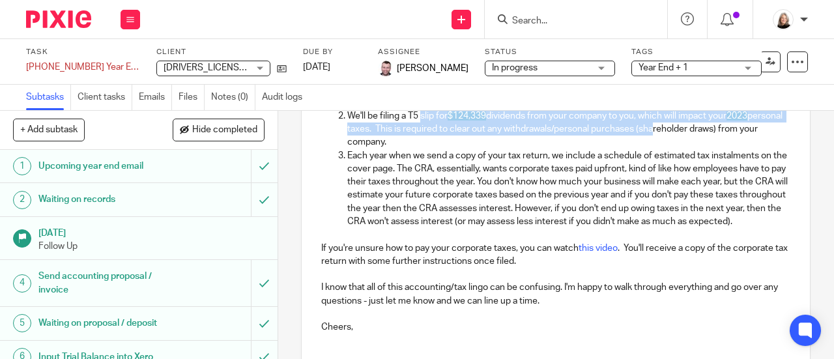
drag, startPoint x: 420, startPoint y: 128, endPoint x: 684, endPoint y: 153, distance: 265.6
click at [684, 149] on p "We'll be filing a T5 slip for $124,339 dividends from your company to you, whic…" at bounding box center [568, 129] width 443 height 40
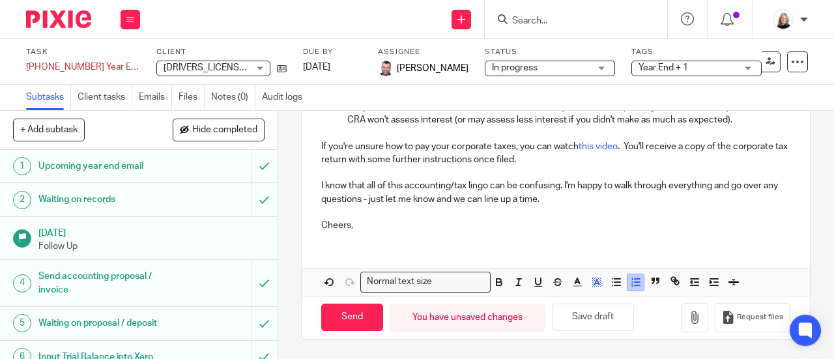
scroll to position [623, 0]
click at [599, 283] on button "button" at bounding box center [596, 282] width 16 height 16
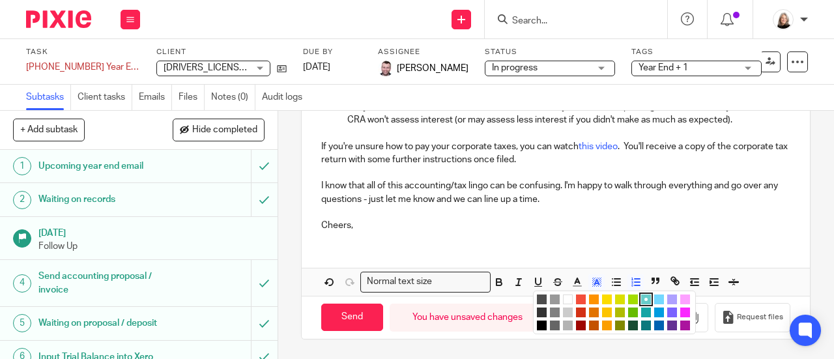
click at [563, 302] on li "color:#FFFFFF" at bounding box center [568, 299] width 10 height 10
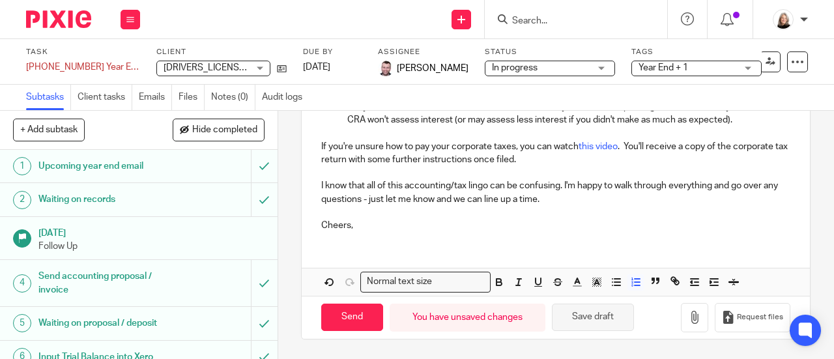
click at [580, 322] on button "Save draft" at bounding box center [593, 318] width 82 height 28
click at [499, 178] on p at bounding box center [555, 172] width 469 height 13
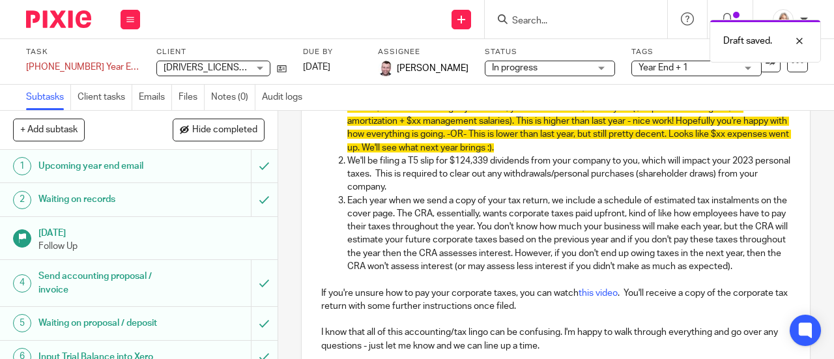
scroll to position [427, 0]
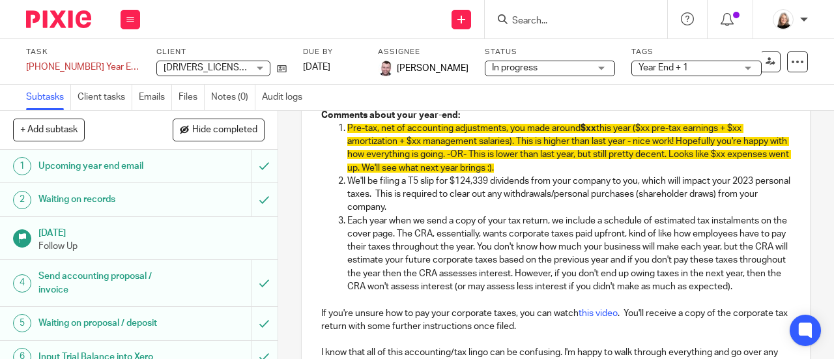
click at [486, 198] on p "We'll be filing a T5 slip for $124,339 dividends from your company to you, whic…" at bounding box center [568, 195] width 443 height 40
click at [463, 264] on p "Each year when we send a copy of your tax return, we include a schedule of esti…" at bounding box center [568, 253] width 443 height 79
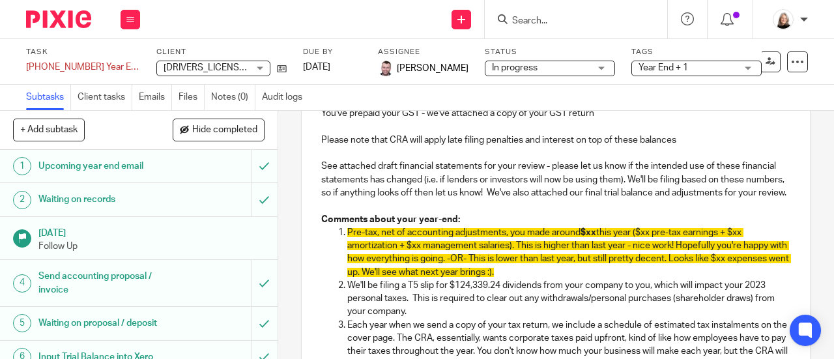
scroll to position [297, 0]
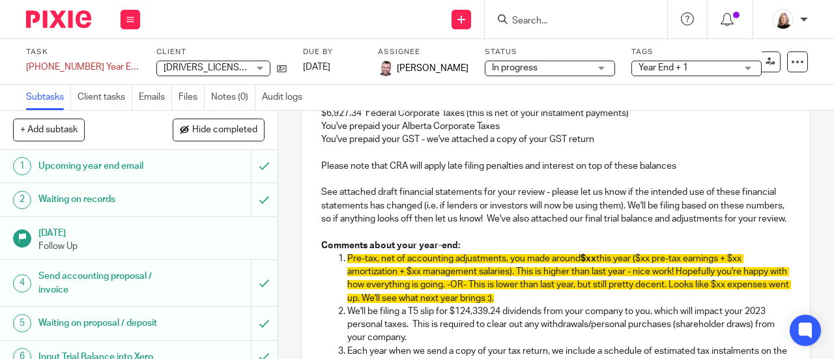
click at [555, 201] on p "See attached draft financial statements for your review - please let us know if…" at bounding box center [555, 206] width 469 height 40
click at [469, 211] on p "See attached draft financial statements for your review - please let us know if…" at bounding box center [555, 206] width 469 height 40
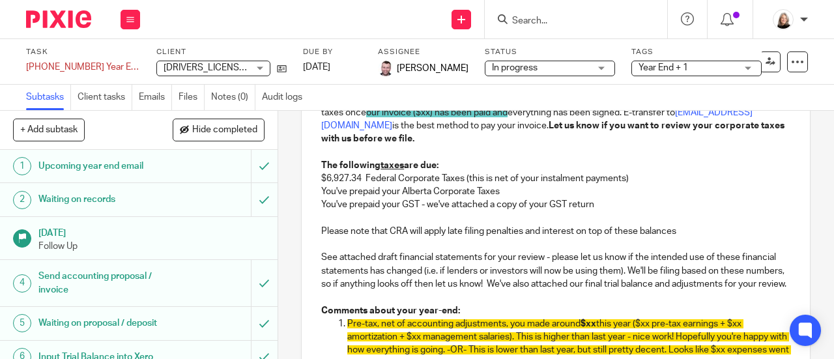
scroll to position [167, 0]
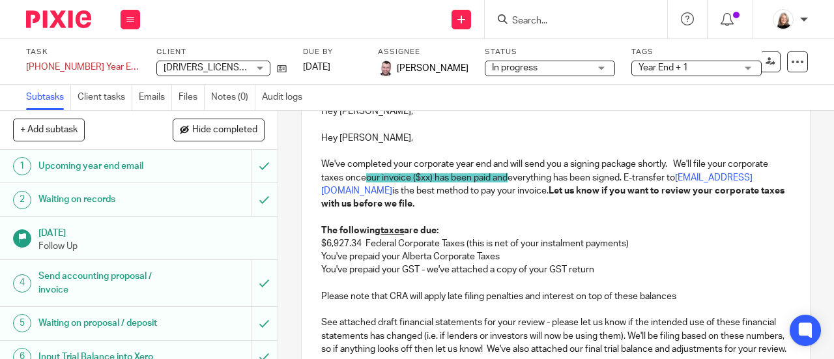
click at [563, 188] on p "We've completed your corporate year end and will send you a signing package sho…" at bounding box center [555, 184] width 469 height 53
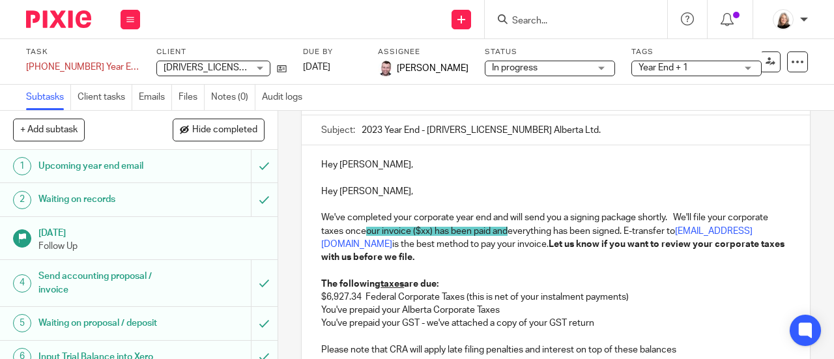
scroll to position [102, 0]
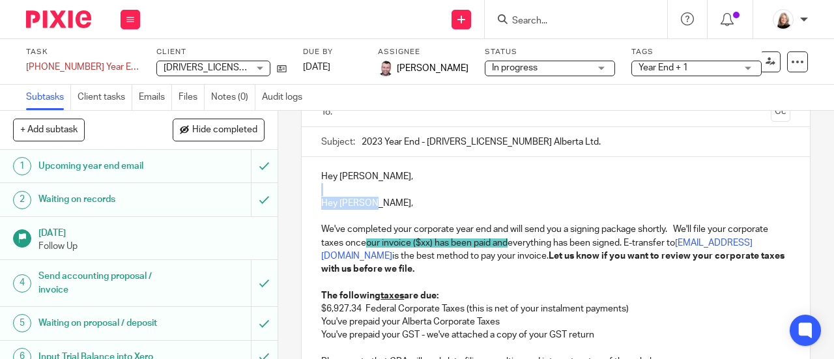
drag, startPoint x: 387, startPoint y: 210, endPoint x: 309, endPoint y: 195, distance: 79.6
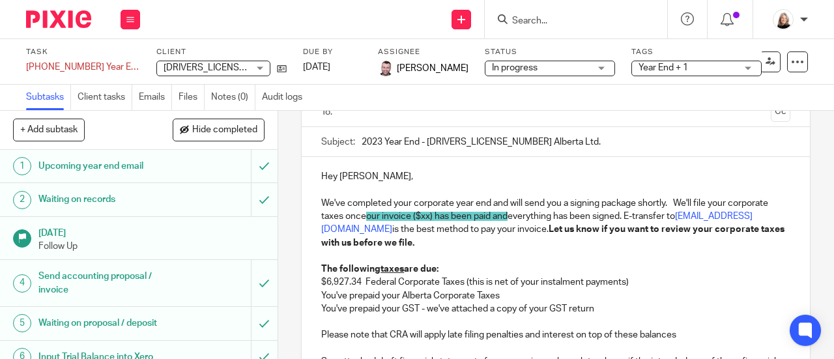
click at [562, 220] on p "We've completed your corporate year end and will send you a signing package sho…" at bounding box center [555, 223] width 469 height 53
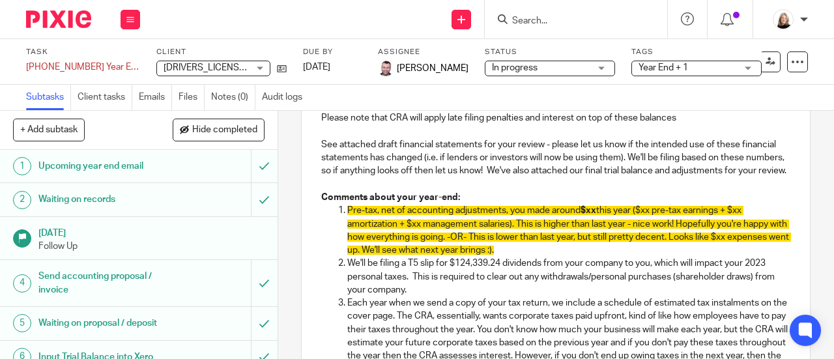
scroll to position [596, 0]
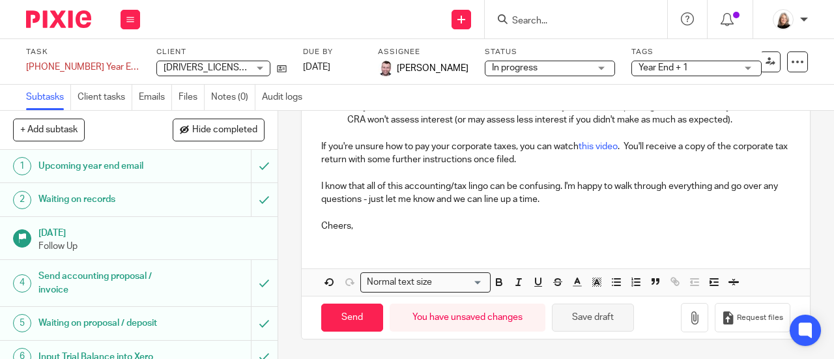
click at [608, 325] on button "Save draft" at bounding box center [593, 318] width 82 height 28
click at [584, 324] on button "Save draft" at bounding box center [593, 318] width 82 height 28
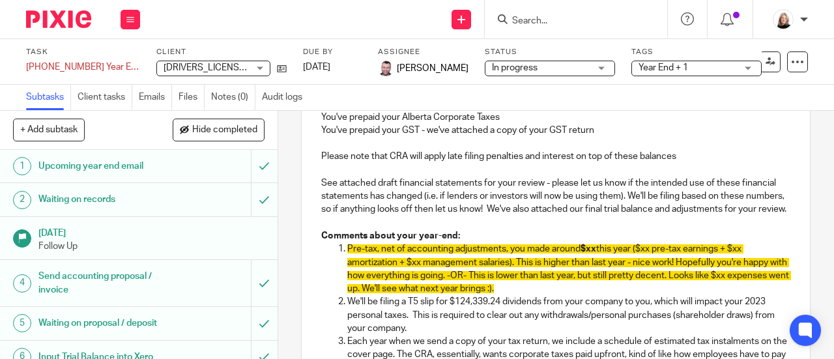
scroll to position [270, 0]
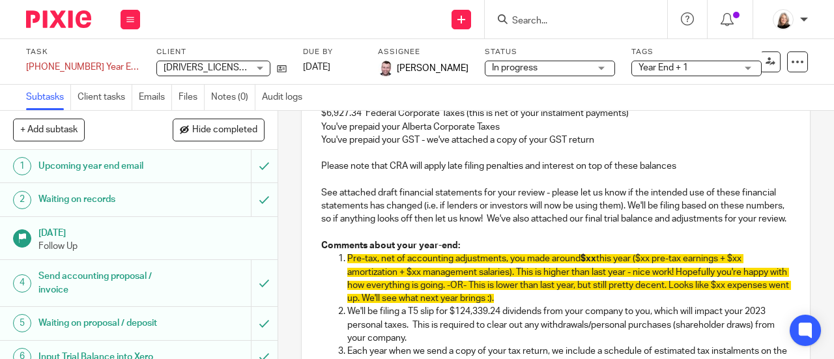
click at [597, 276] on span "this year ($xx pre-tax earnings + $xx amortization + $xx management salaries). …" at bounding box center [569, 278] width 444 height 49
drag, startPoint x: 674, startPoint y: 276, endPoint x: 697, endPoint y: 184, distance: 94.6
click at [674, 273] on span "this year ($xx pre-tax earnings + $xx amortization + $xx management salaries). …" at bounding box center [569, 278] width 444 height 49
drag, startPoint x: 366, startPoint y: 292, endPoint x: 367, endPoint y: 278, distance: 15.0
click at [367, 291] on span "this year ($257,095 pre-tax earnings + $xx amortization + $xx management salari…" at bounding box center [569, 278] width 444 height 49
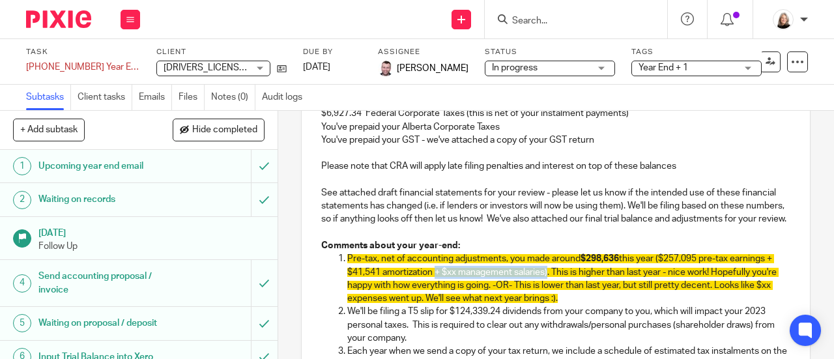
drag, startPoint x: 446, startPoint y: 289, endPoint x: 550, endPoint y: 291, distance: 104.9
click at [550, 291] on span "this year ($257,095 pre-tax earnings + $41,541 amortization + $xx management sa…" at bounding box center [562, 278] width 431 height 49
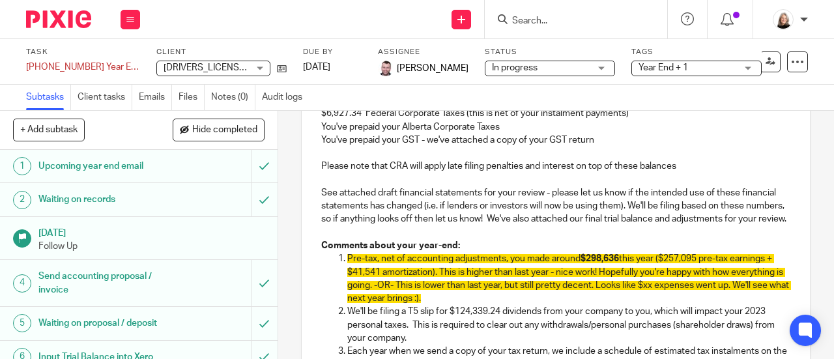
drag, startPoint x: 498, startPoint y: 317, endPoint x: 425, endPoint y: 300, distance: 74.4
click at [425, 300] on p "Pre-tax, net of accounting adjustments, you made around $298,636 this year ($25…" at bounding box center [568, 278] width 443 height 53
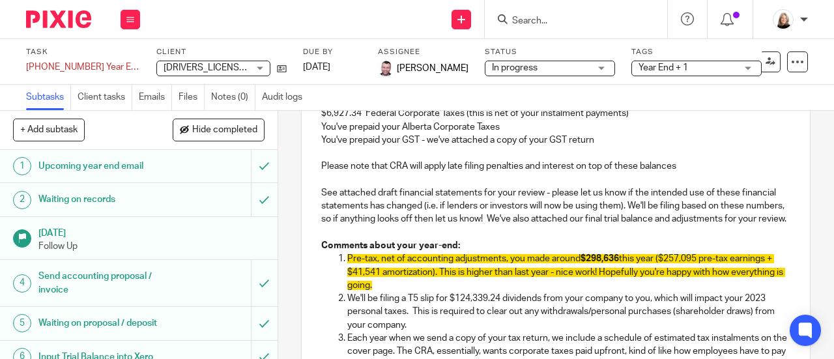
click at [500, 292] on p "Pre-tax, net of accounting adjustments, you made around $298,636 this year ($25…" at bounding box center [568, 272] width 443 height 40
drag, startPoint x: 519, startPoint y: 290, endPoint x: 556, endPoint y: 292, distance: 37.9
click at [556, 290] on span "this year ($257,095 pre-tax earnings + $41,541 amortization). This is higher th…" at bounding box center [566, 272] width 438 height 36
click at [520, 290] on span "this year ($257,095 pre-tax earnings + $41,541 amortization). This is higher th…" at bounding box center [560, 272] width 427 height 36
click at [517, 309] on p "We'll be filing a T5 slip for $124,339.24 dividends from your company to you, w…" at bounding box center [568, 312] width 443 height 40
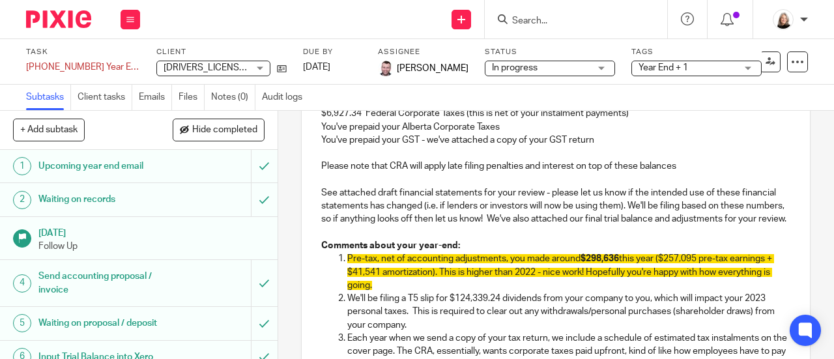
drag, startPoint x: 404, startPoint y: 304, endPoint x: 335, endPoint y: 272, distance: 75.8
click at [347, 272] on li "Pre-tax, net of accounting adjustments, you made around $298,636 this year ($25…" at bounding box center [568, 272] width 443 height 40
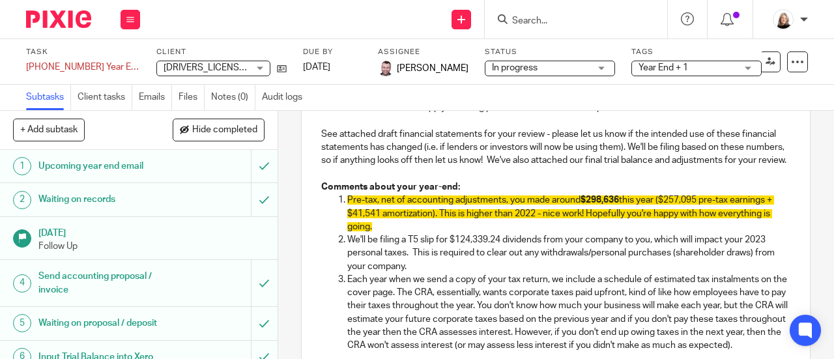
scroll to position [582, 0]
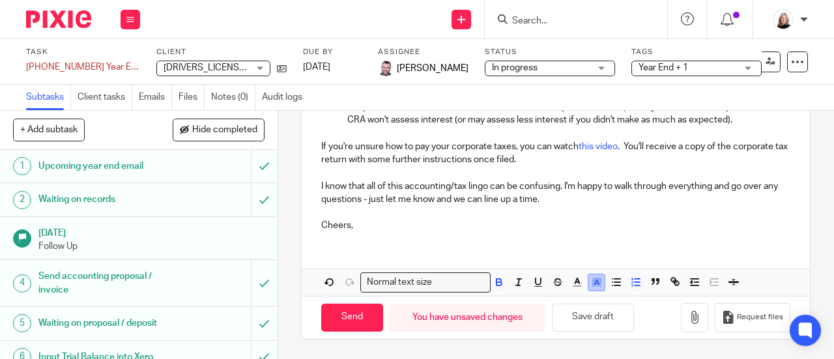
click at [591, 281] on icon "button" at bounding box center [597, 282] width 12 height 12
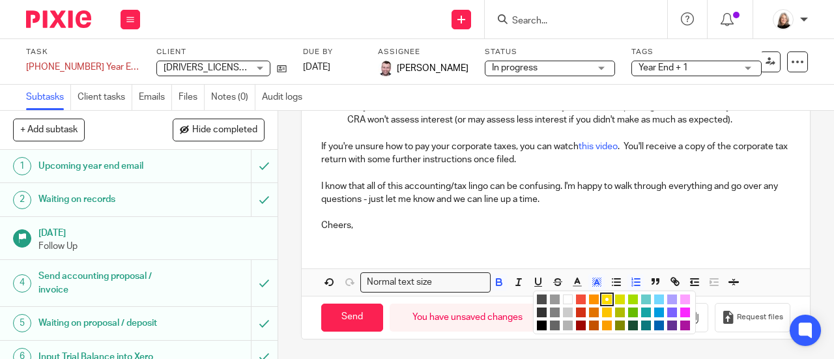
click at [564, 304] on li "color:#FFFFFF" at bounding box center [568, 299] width 10 height 10
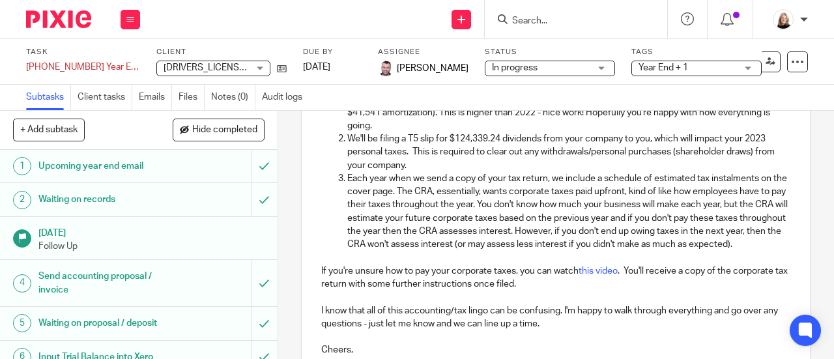
scroll to position [322, 0]
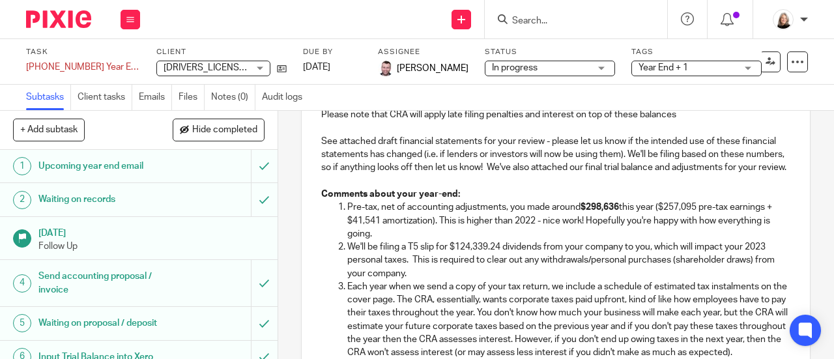
click at [558, 240] on p "Pre-tax, net of accounting adjustments, you made around $298,636 this year ($25…" at bounding box center [568, 221] width 443 height 40
drag, startPoint x: 619, startPoint y: 225, endPoint x: 656, endPoint y: 229, distance: 37.3
click at [656, 229] on p "Pre-tax, net of accounting adjustments, you made around $298,636 this year ($25…" at bounding box center [568, 221] width 443 height 40
click at [624, 240] on p "Pre-tax, net of accounting adjustments, you made around $298,636 in 2023 ($257,…" at bounding box center [568, 221] width 443 height 40
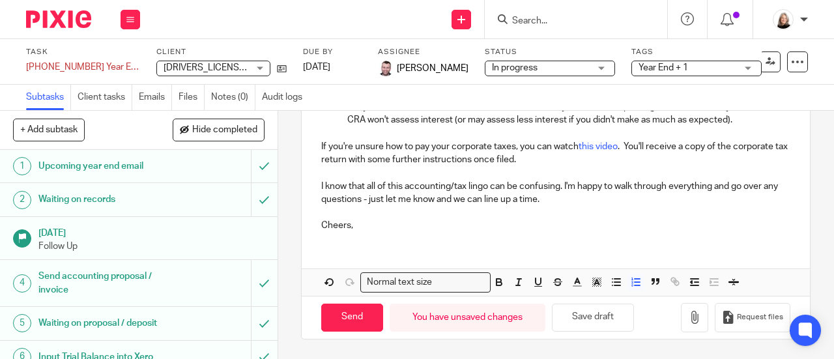
scroll to position [582, 0]
click at [573, 315] on button "Save draft" at bounding box center [593, 318] width 82 height 28
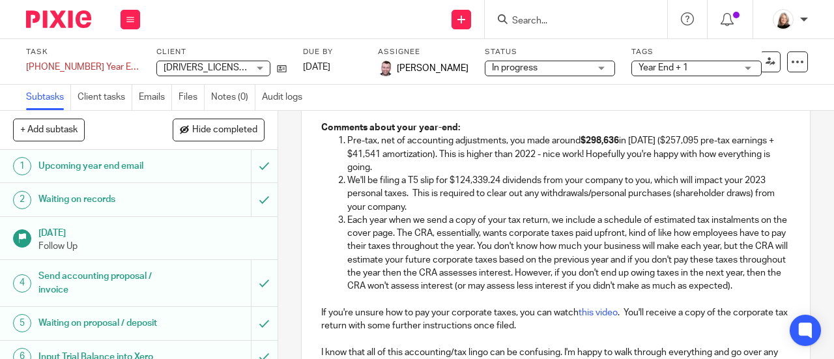
scroll to position [387, 0]
click at [521, 255] on p "Each year when we send a copy of your tax return, we include a schedule of esti…" at bounding box center [568, 254] width 443 height 79
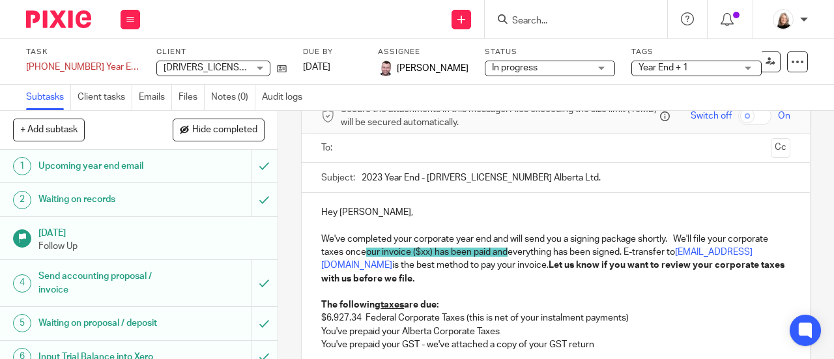
scroll to position [61, 0]
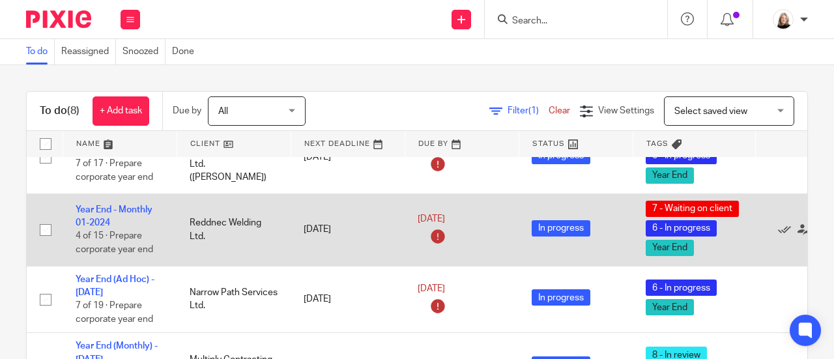
scroll to position [65, 0]
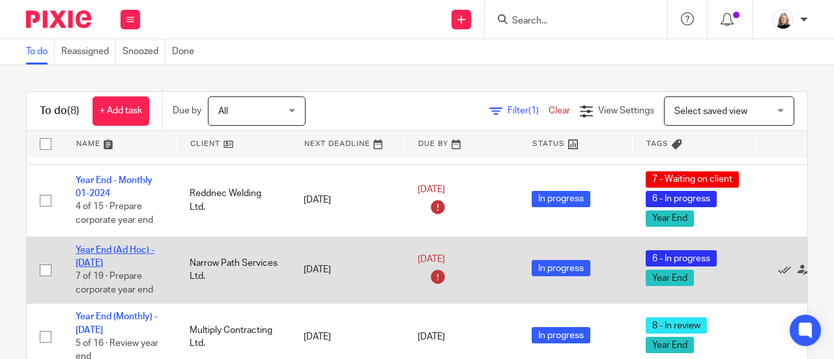
click at [139, 248] on link "Year End (Ad Hoc) - [DATE]" at bounding box center [115, 257] width 79 height 22
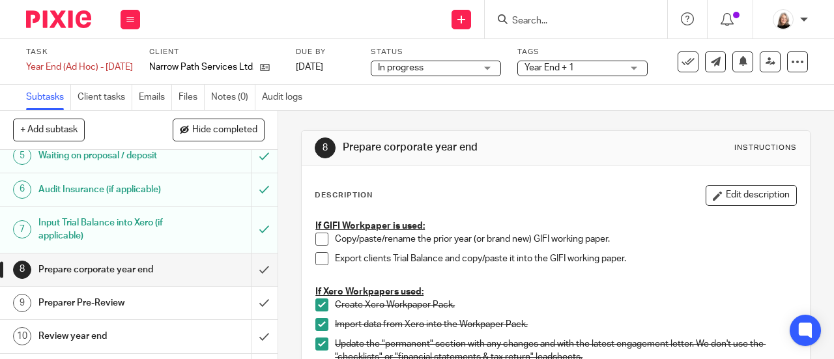
scroll to position [326, 0]
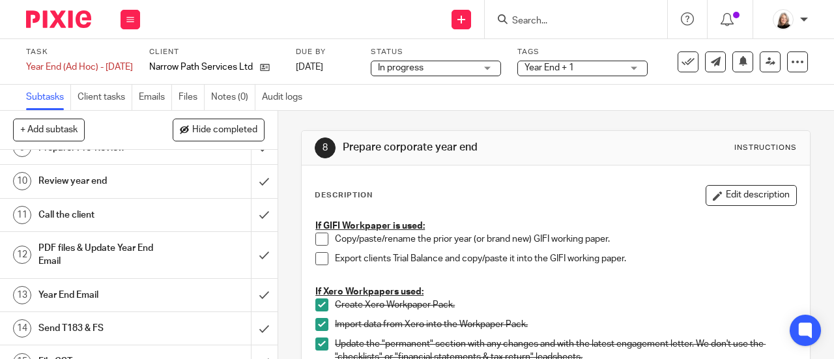
click at [153, 291] on h1 "Year End Email" at bounding box center [104, 295] width 133 height 20
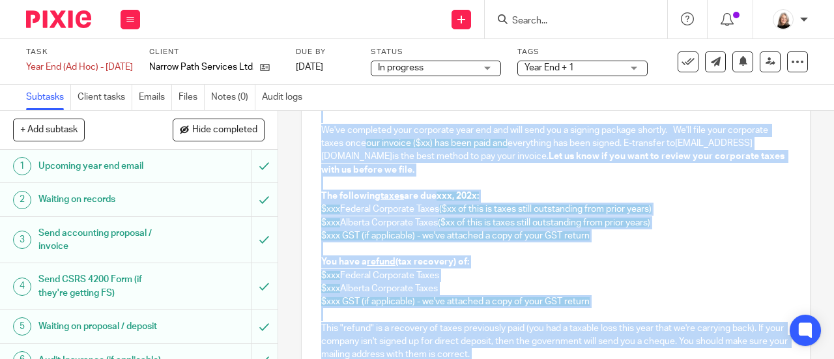
scroll to position [81, 0]
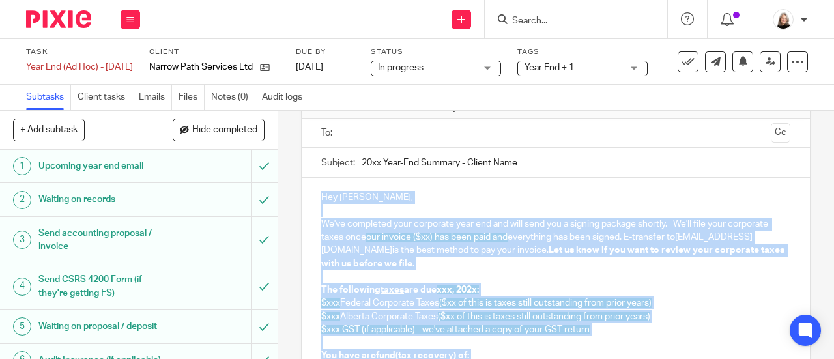
drag, startPoint x: 393, startPoint y: 283, endPoint x: 297, endPoint y: 199, distance: 128.3
copy div "Lor Ipsumd, Si'am consectet adip elitseddo eius tem inc utla etdo mag a enimadm…"
